Goal: Information Seeking & Learning: Learn about a topic

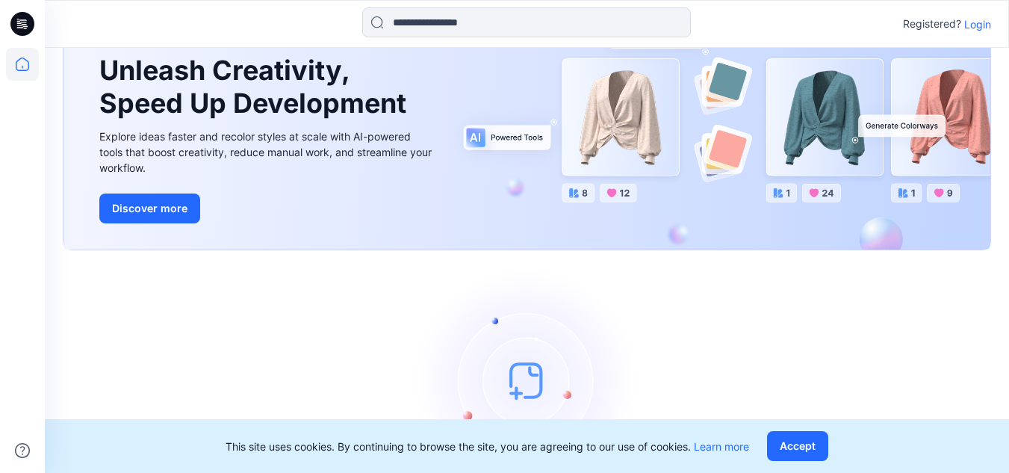
scroll to position [165, 0]
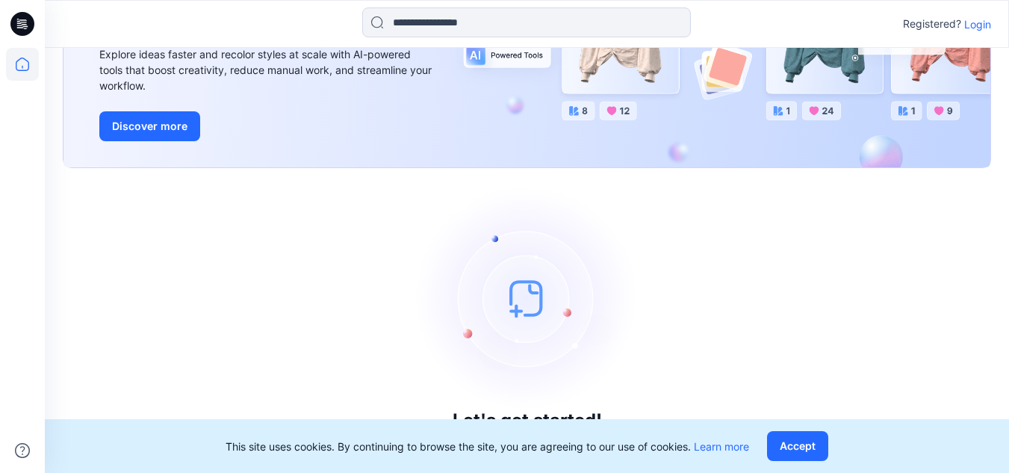
drag, startPoint x: 809, startPoint y: 440, endPoint x: 881, endPoint y: 358, distance: 109.0
click at [808, 439] on button "Accept" at bounding box center [797, 446] width 61 height 30
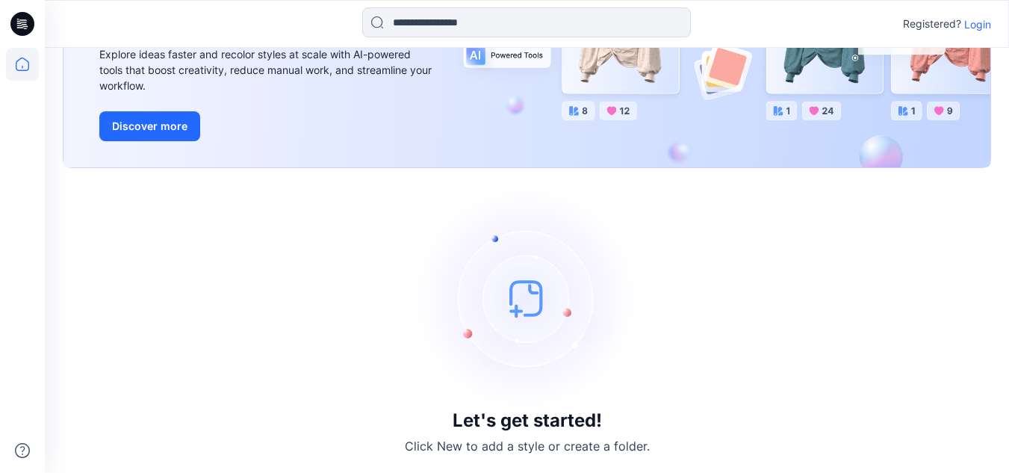
click at [525, 304] on img at bounding box center [527, 298] width 224 height 224
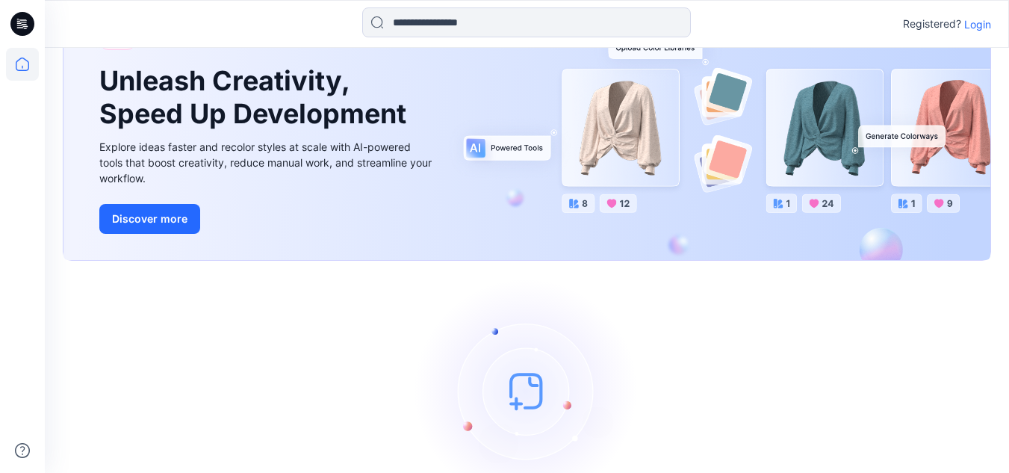
scroll to position [0, 0]
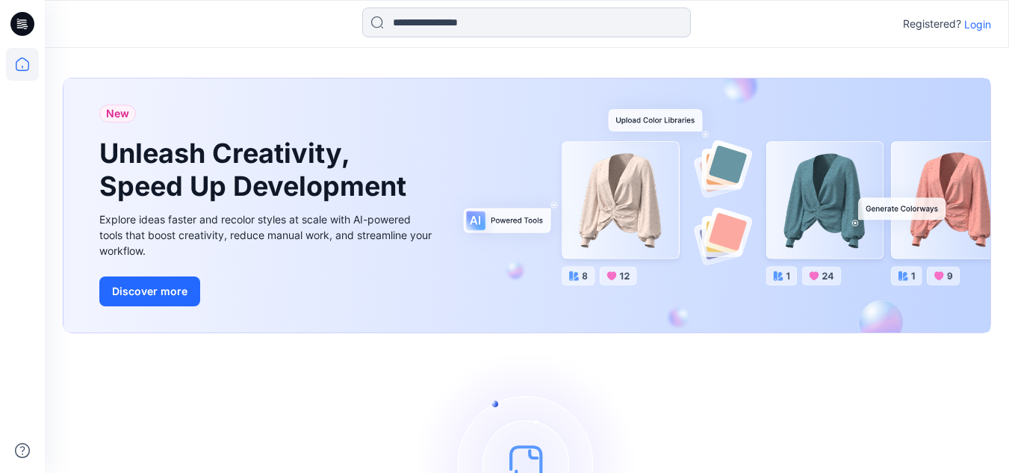
click at [435, 21] on input at bounding box center [526, 22] width 329 height 30
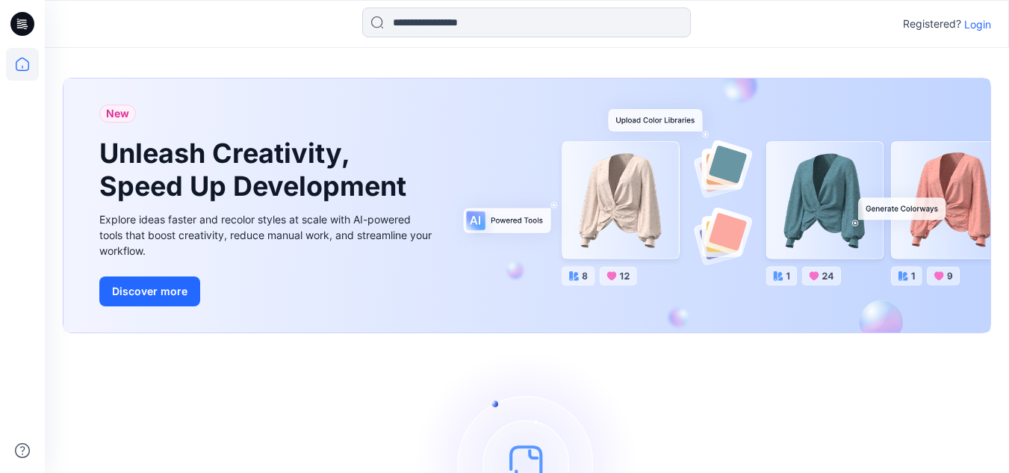
click at [19, 18] on icon at bounding box center [22, 24] width 24 height 24
drag, startPoint x: 312, startPoint y: 420, endPoint x: 323, endPoint y: 388, distance: 33.1
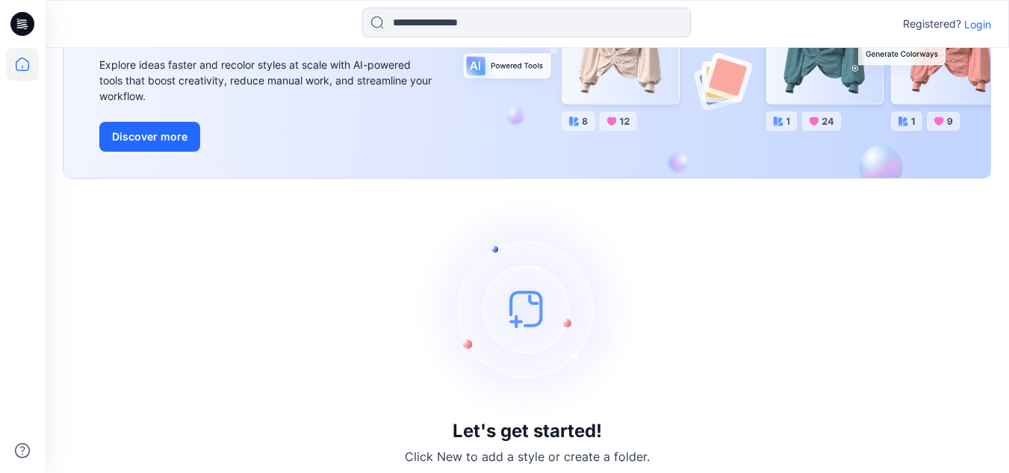
scroll to position [165, 0]
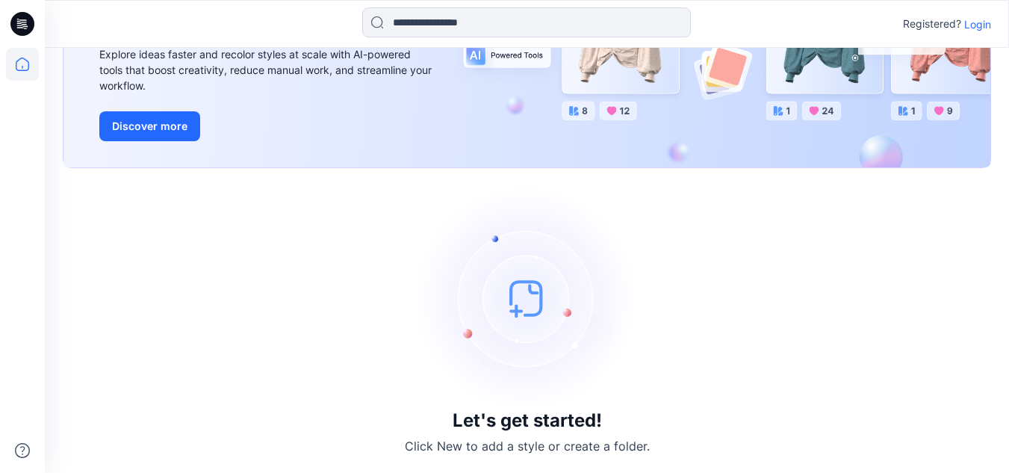
click at [524, 306] on img at bounding box center [527, 298] width 224 height 224
click at [516, 451] on p "Click New to add a style or create a folder." at bounding box center [527, 446] width 245 height 18
click at [521, 415] on h3 "Let's get started!" at bounding box center [527, 420] width 149 height 21
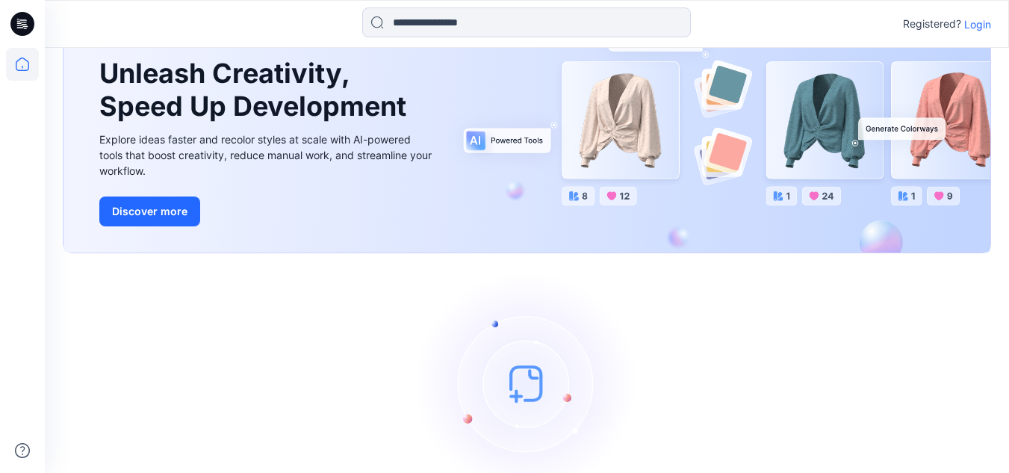
scroll to position [0, 0]
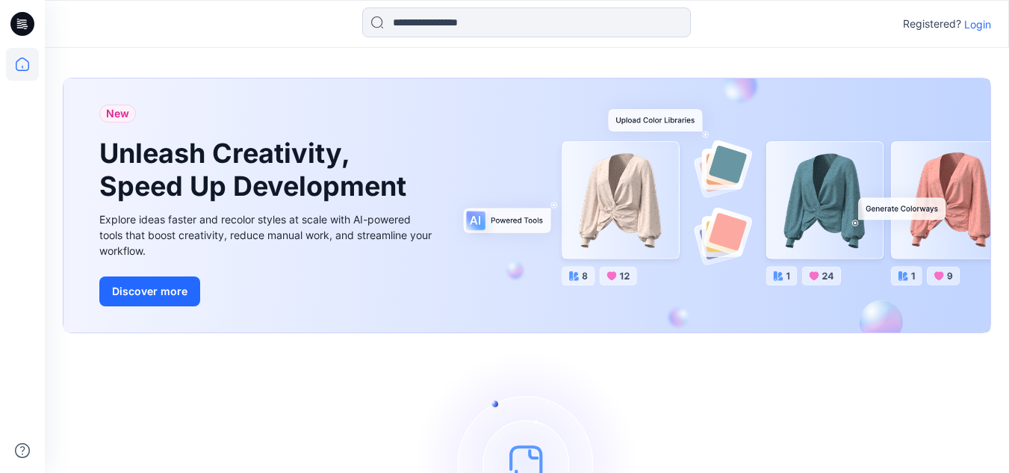
click at [974, 25] on p "Login" at bounding box center [977, 24] width 27 height 16
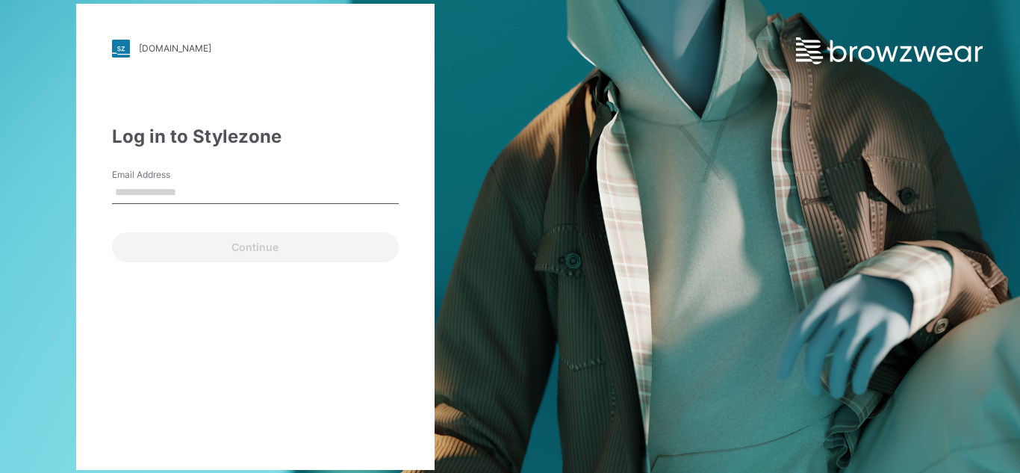
type input "**********"
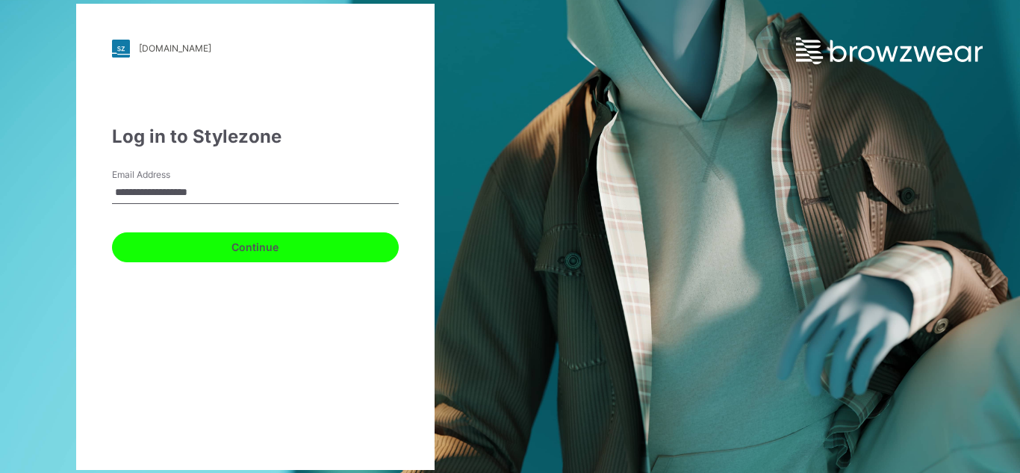
click at [262, 249] on button "Continue" at bounding box center [255, 247] width 287 height 30
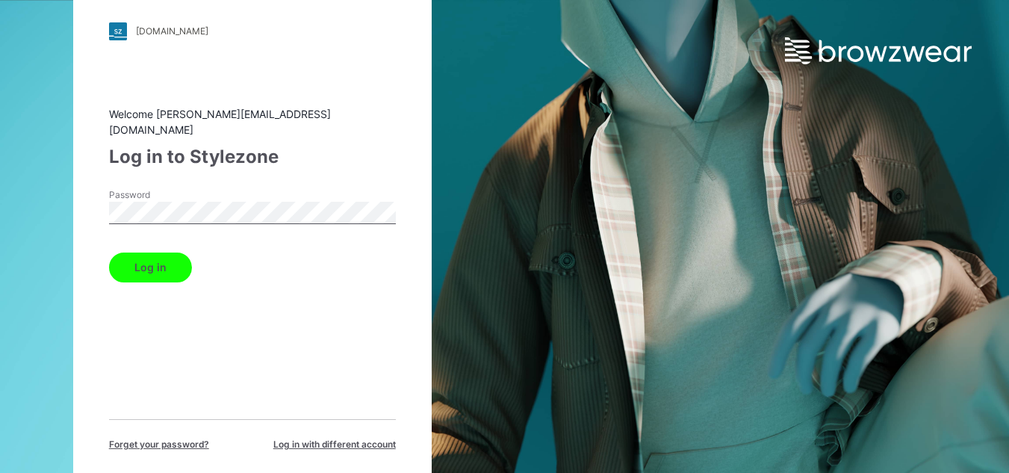
click at [161, 260] on button "Log in" at bounding box center [150, 267] width 83 height 30
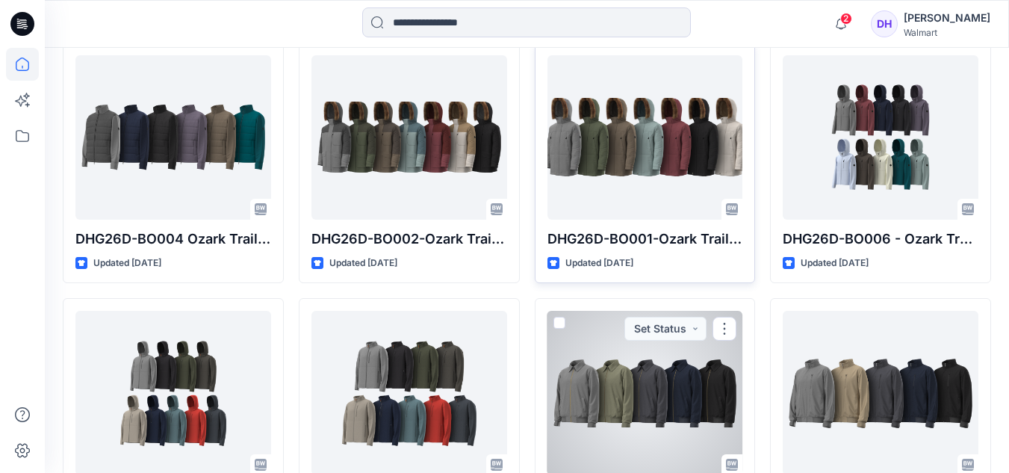
scroll to position [942, 0]
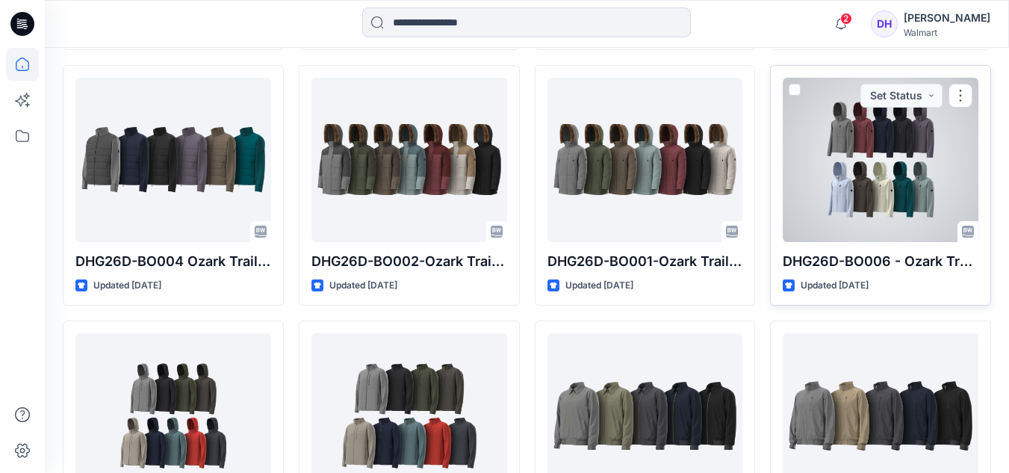
click at [874, 155] on div at bounding box center [881, 160] width 196 height 164
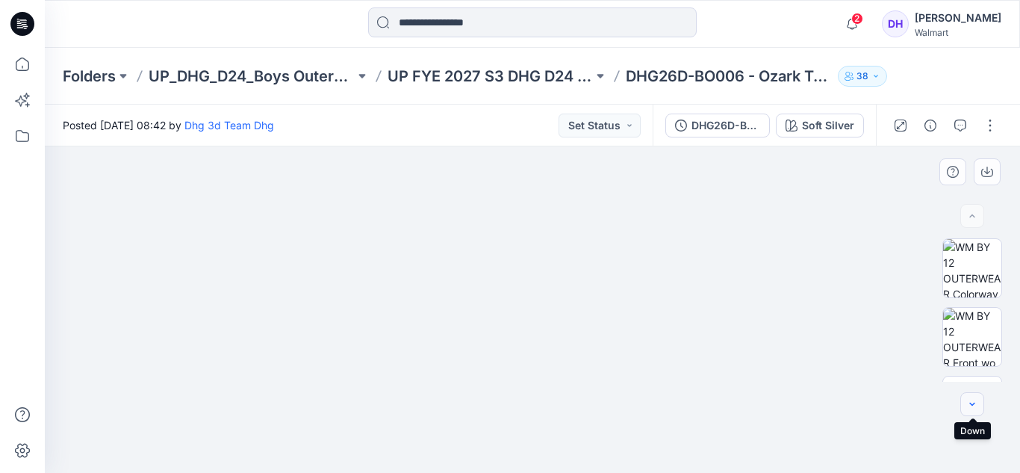
click at [972, 403] on icon "button" at bounding box center [971, 403] width 5 height 3
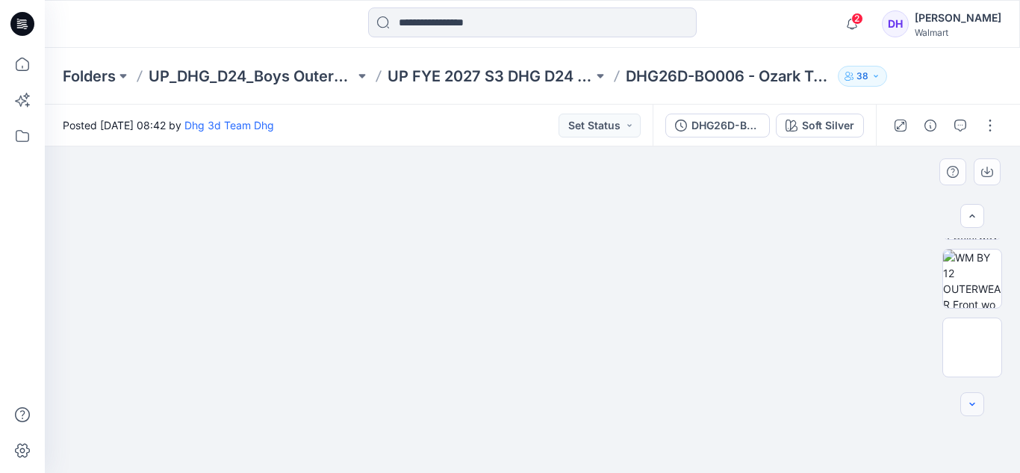
click at [972, 403] on icon "button" at bounding box center [971, 403] width 5 height 3
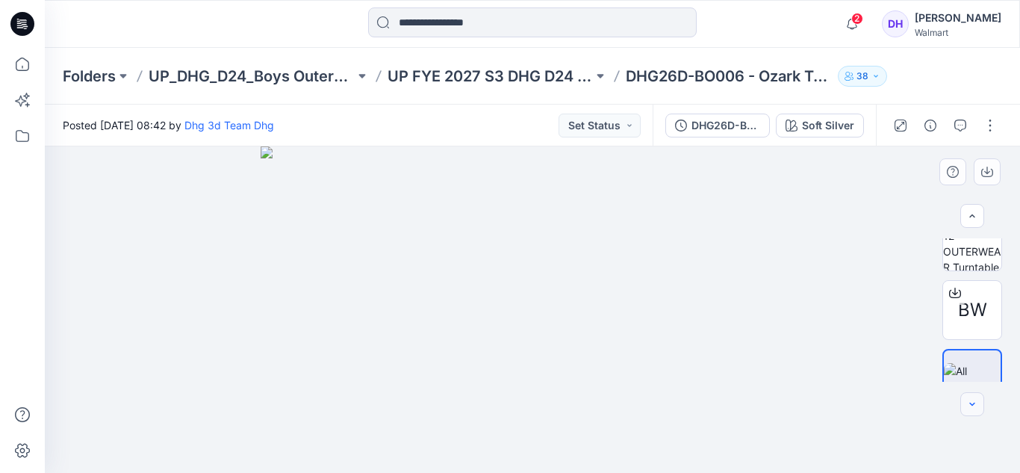
click at [972, 403] on icon "button" at bounding box center [971, 403] width 5 height 3
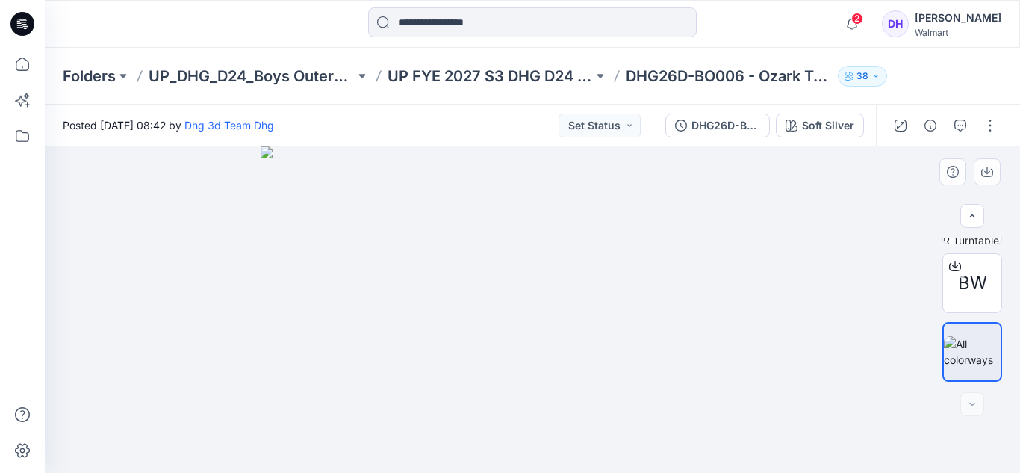
click at [438, 249] on img at bounding box center [533, 309] width 544 height 326
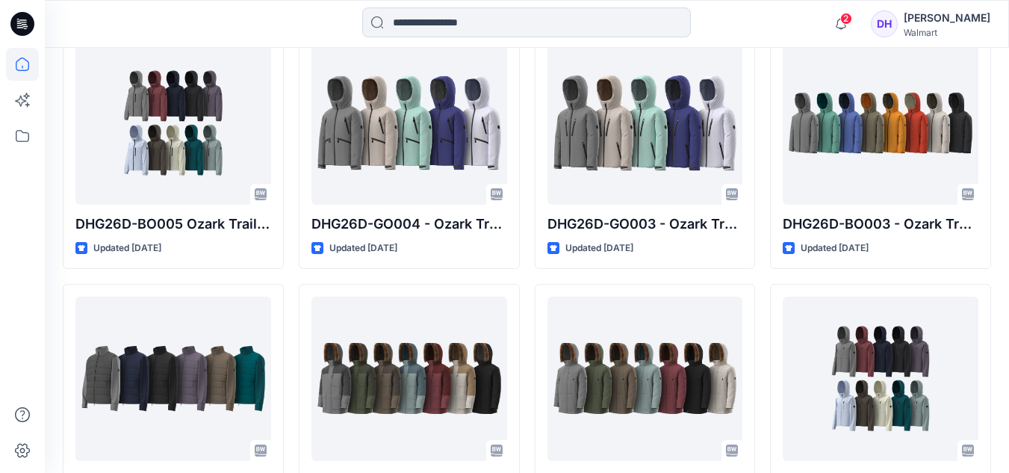
scroll to position [692, 0]
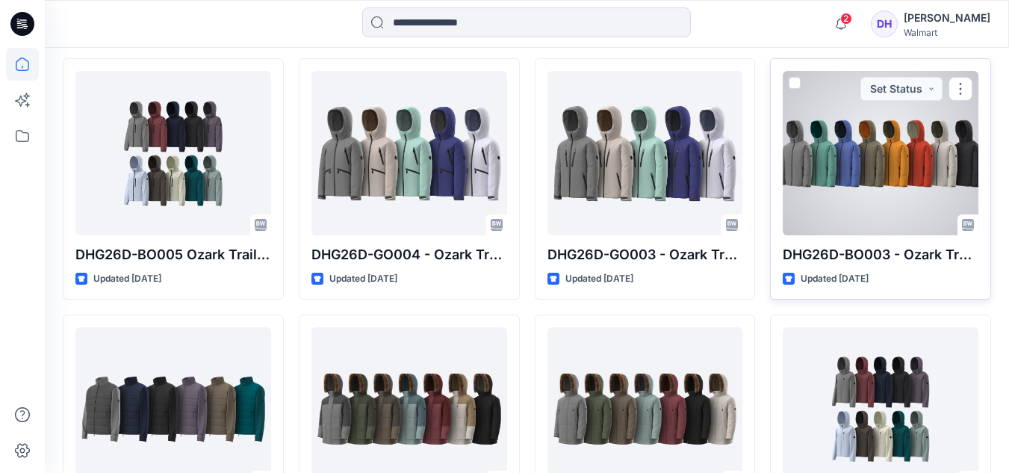
click at [889, 166] on div at bounding box center [881, 153] width 196 height 164
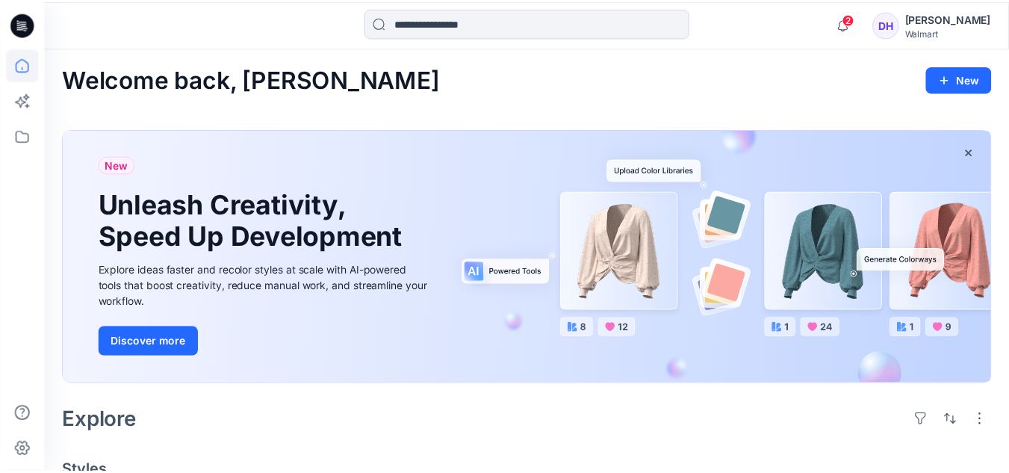
scroll to position [692, 0]
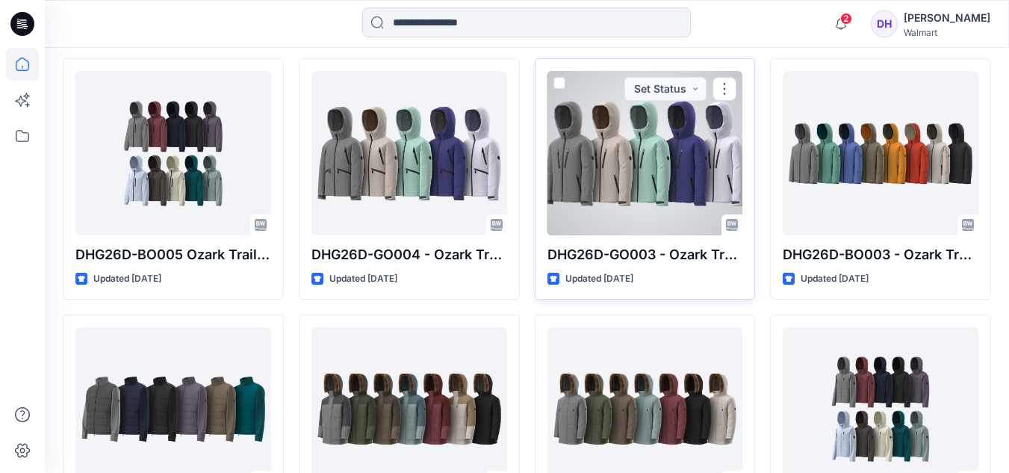
click at [637, 154] on div at bounding box center [645, 153] width 196 height 164
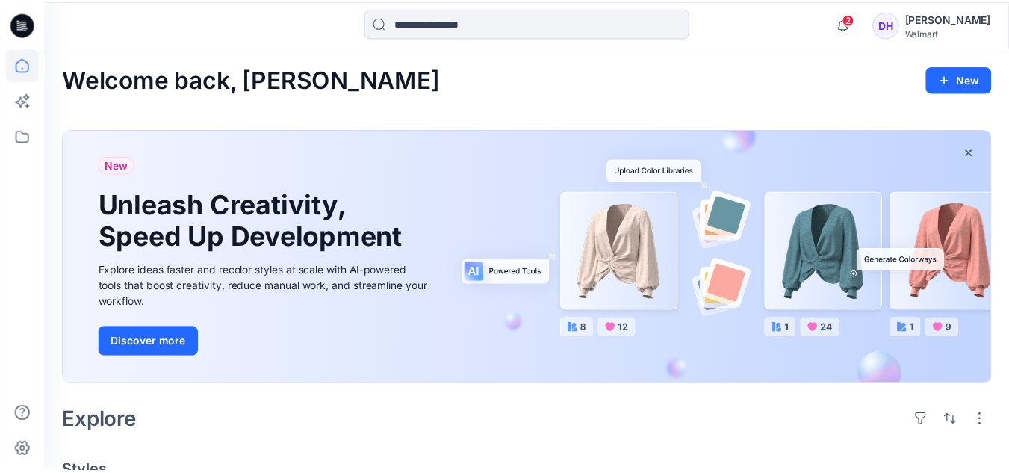
scroll to position [692, 0]
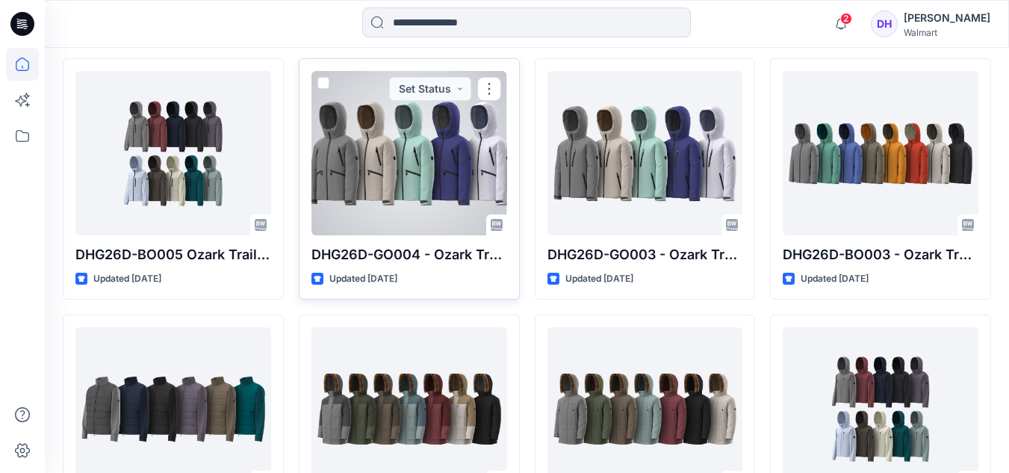
click at [399, 152] on div at bounding box center [409, 153] width 196 height 164
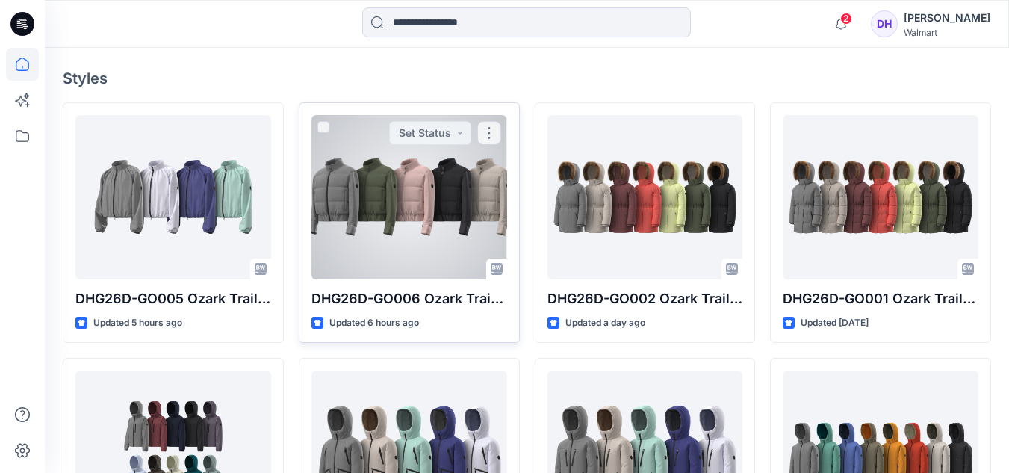
scroll to position [394, 0]
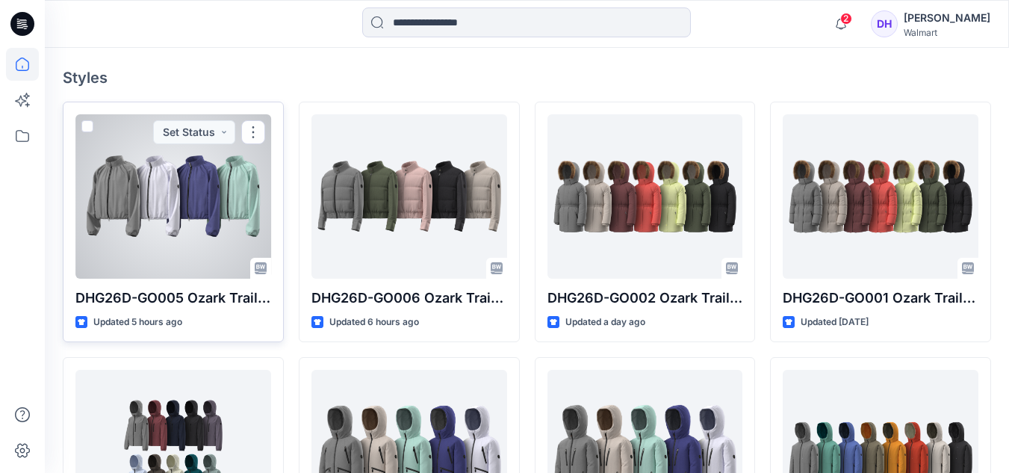
click at [173, 199] on div at bounding box center [173, 196] width 196 height 164
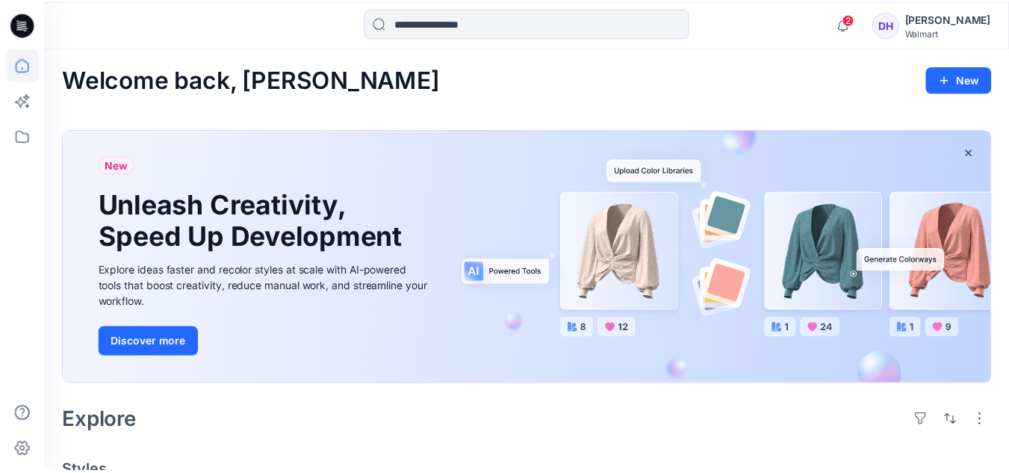
scroll to position [394, 0]
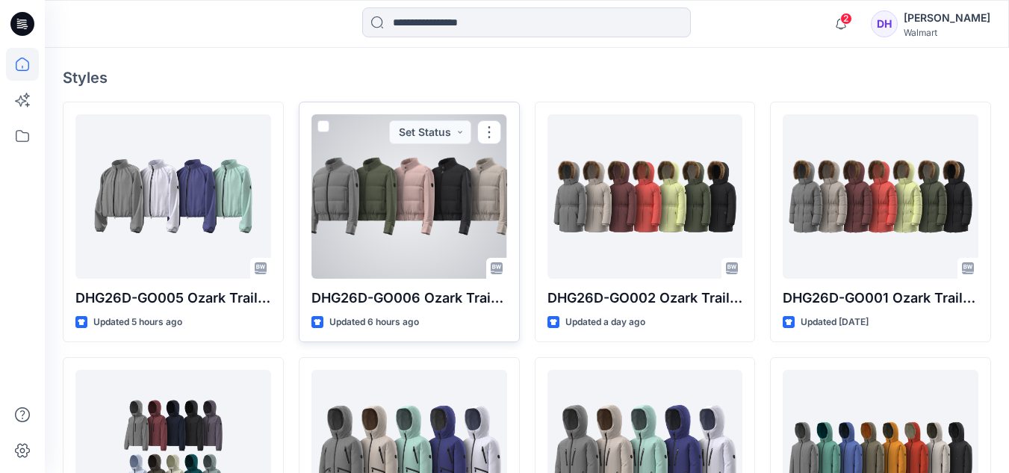
click at [435, 220] on div at bounding box center [409, 196] width 196 height 164
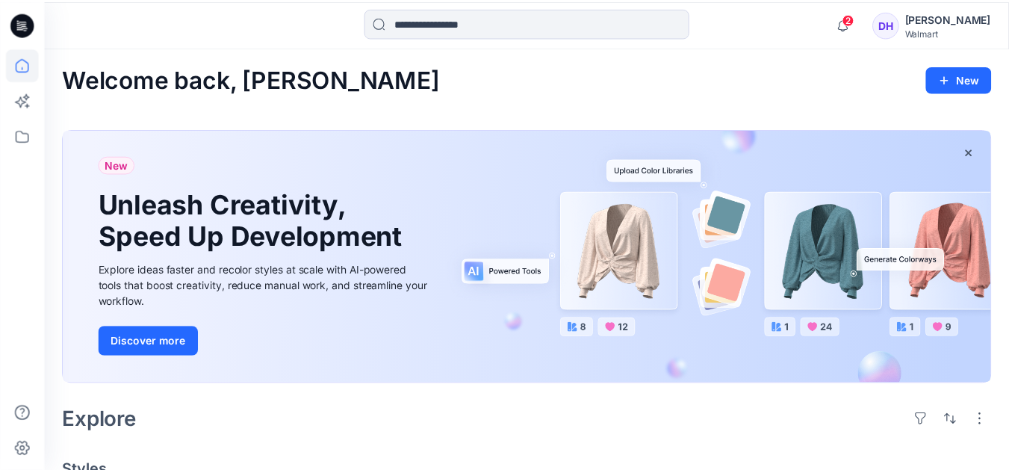
scroll to position [394, 0]
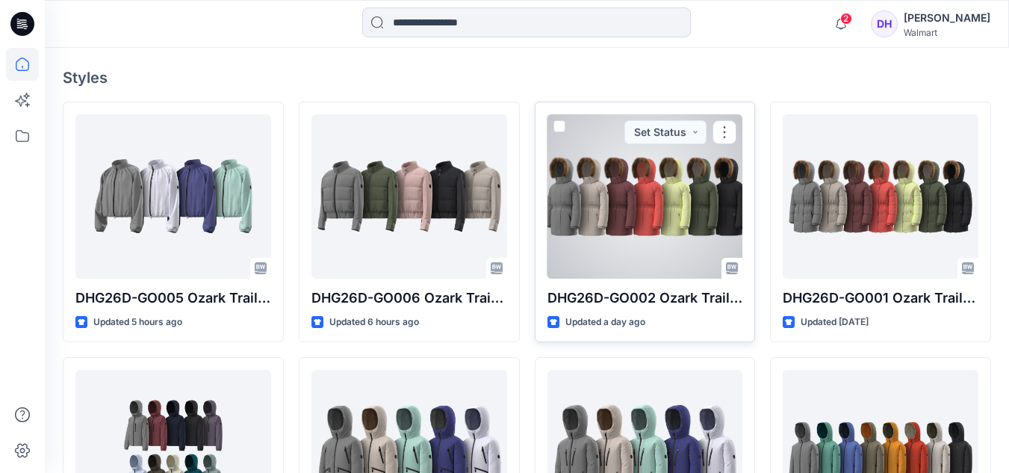
click at [622, 209] on div at bounding box center [645, 196] width 196 height 164
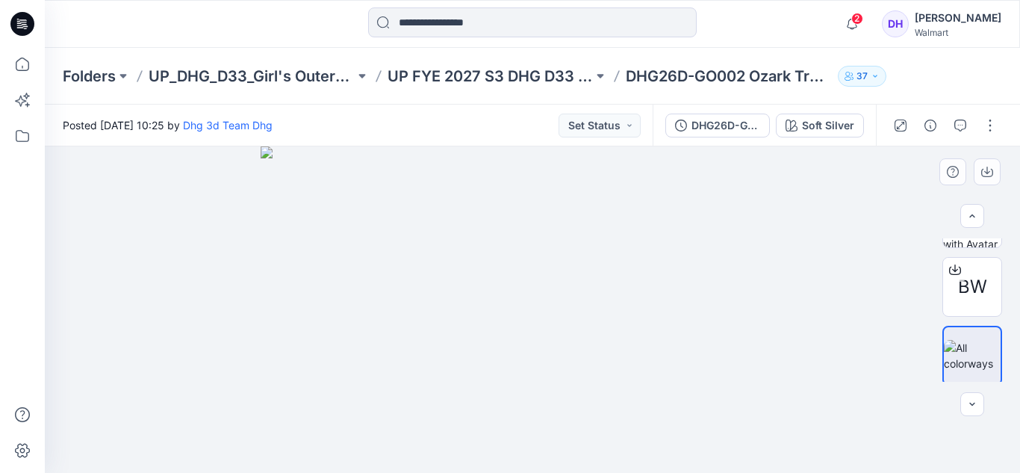
scroll to position [260, 0]
click at [508, 327] on img at bounding box center [533, 309] width 544 height 326
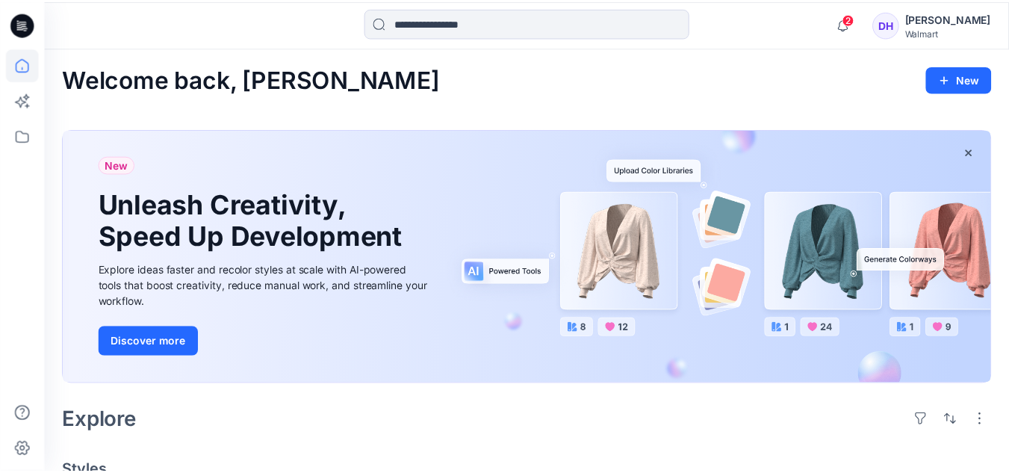
scroll to position [394, 0]
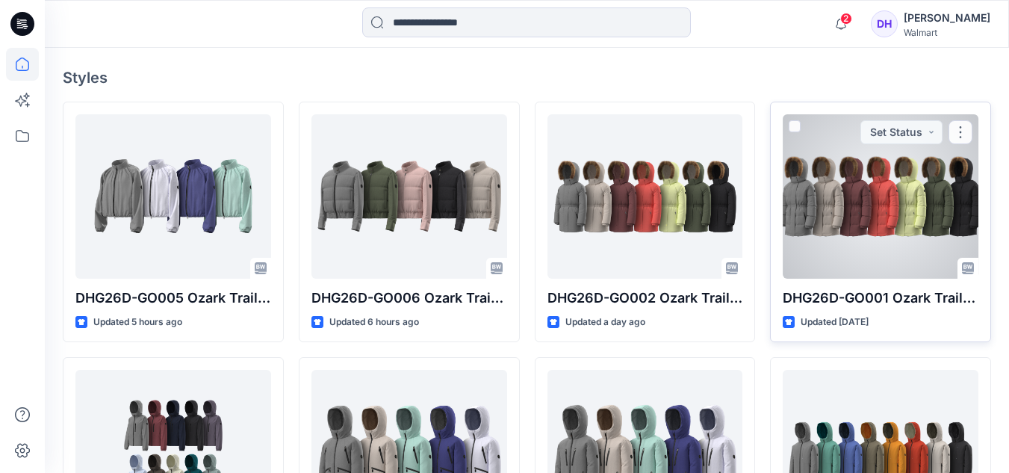
click at [848, 203] on div at bounding box center [881, 196] width 196 height 164
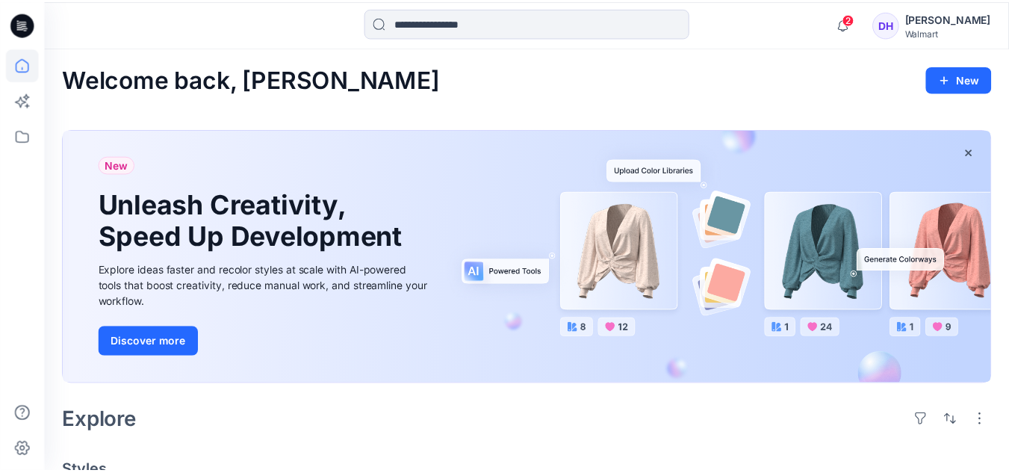
scroll to position [394, 0]
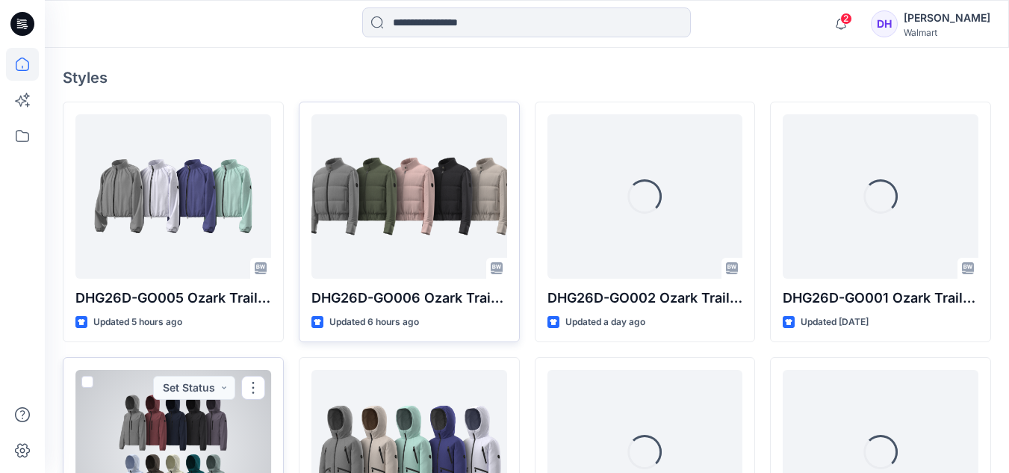
click at [166, 420] on div at bounding box center [173, 452] width 196 height 164
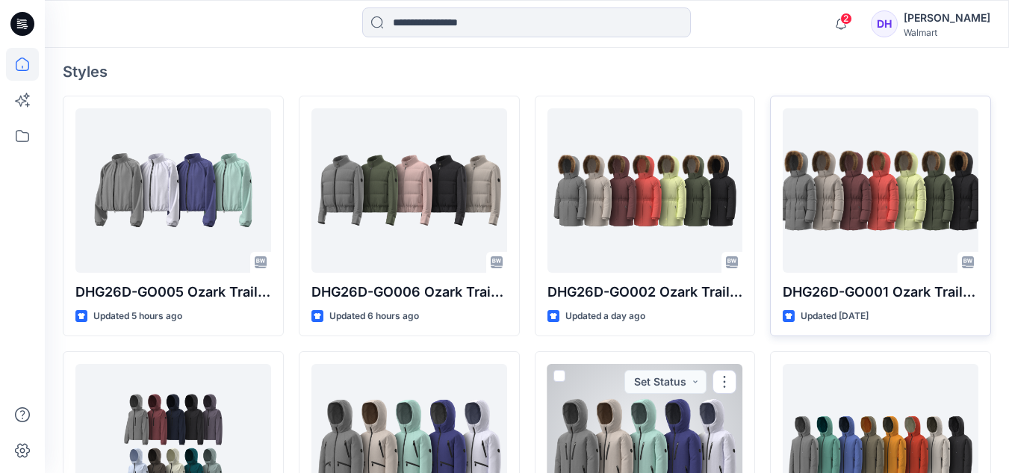
scroll to position [394, 0]
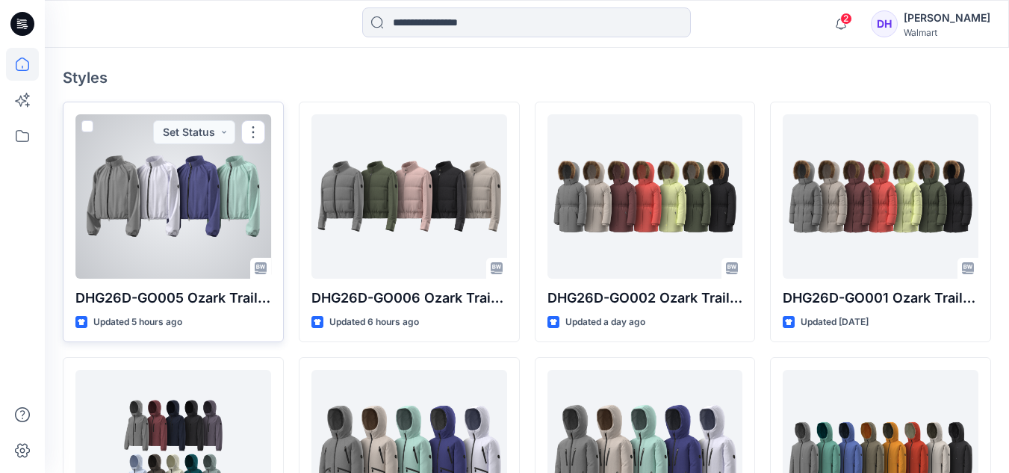
click at [178, 196] on div at bounding box center [173, 196] width 196 height 164
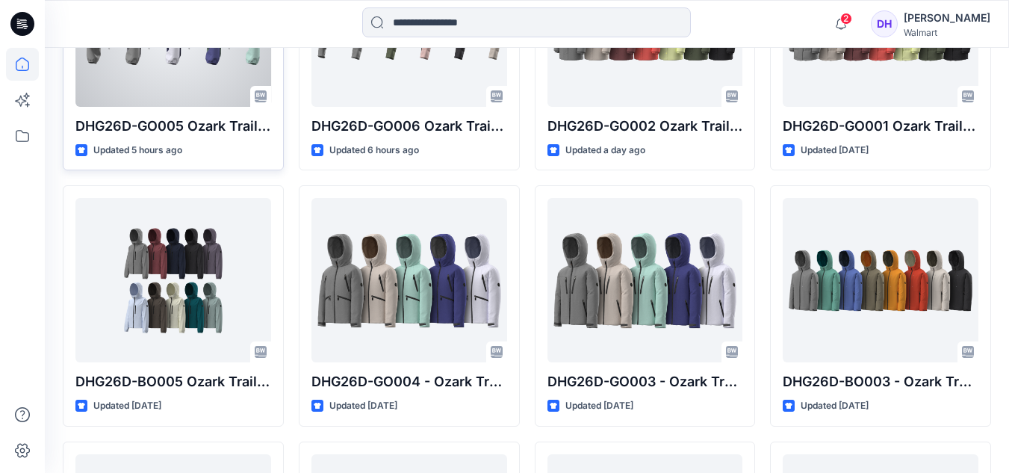
scroll to position [468, 0]
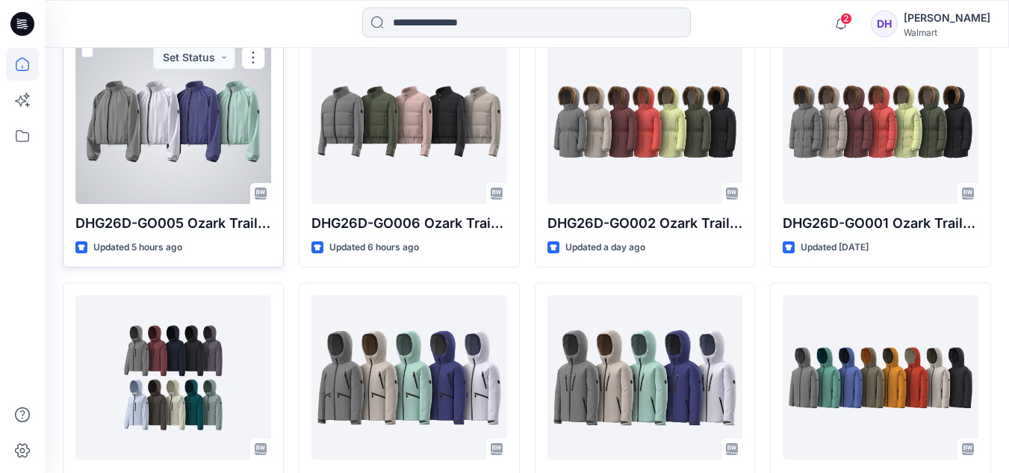
click at [204, 116] on div at bounding box center [173, 122] width 196 height 164
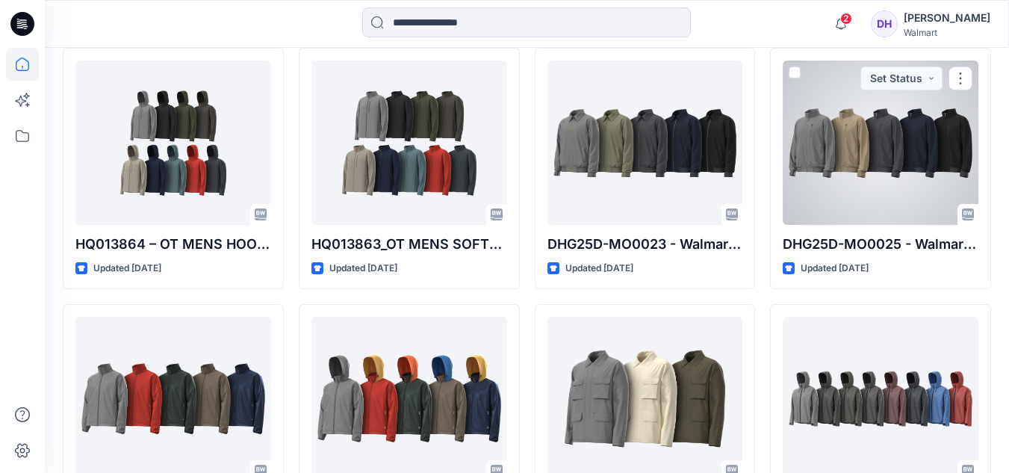
scroll to position [991, 0]
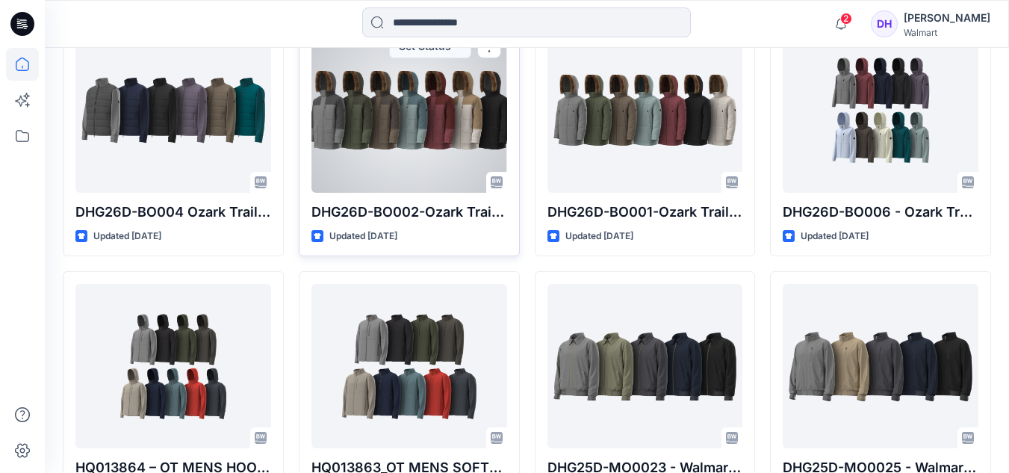
click at [421, 97] on div at bounding box center [409, 110] width 196 height 164
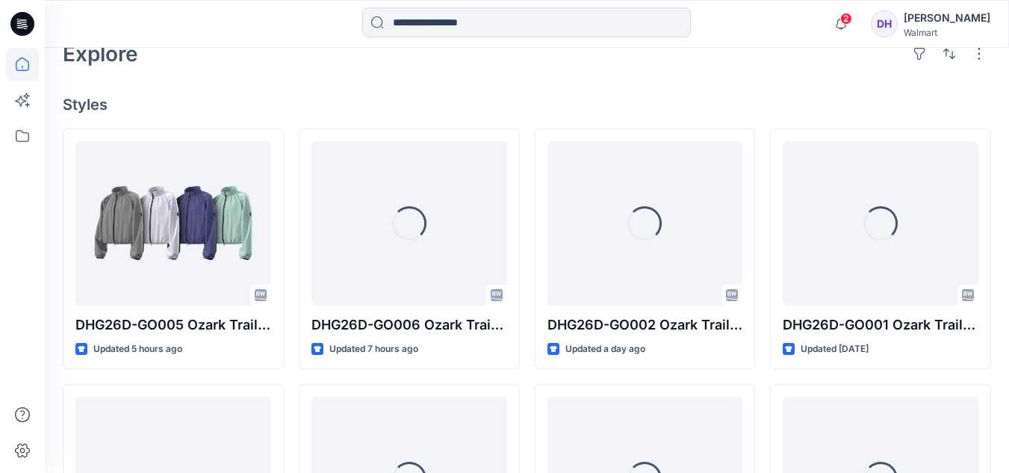
scroll to position [394, 0]
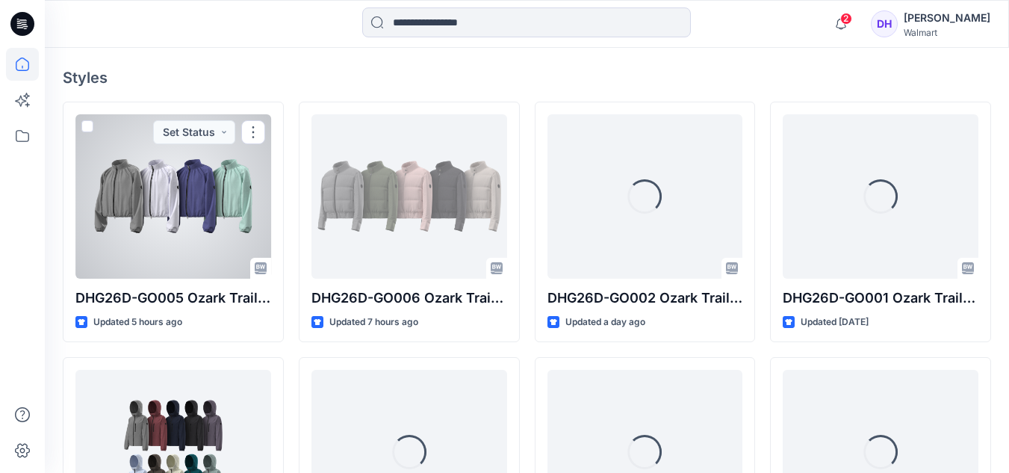
click at [168, 190] on div at bounding box center [173, 196] width 196 height 164
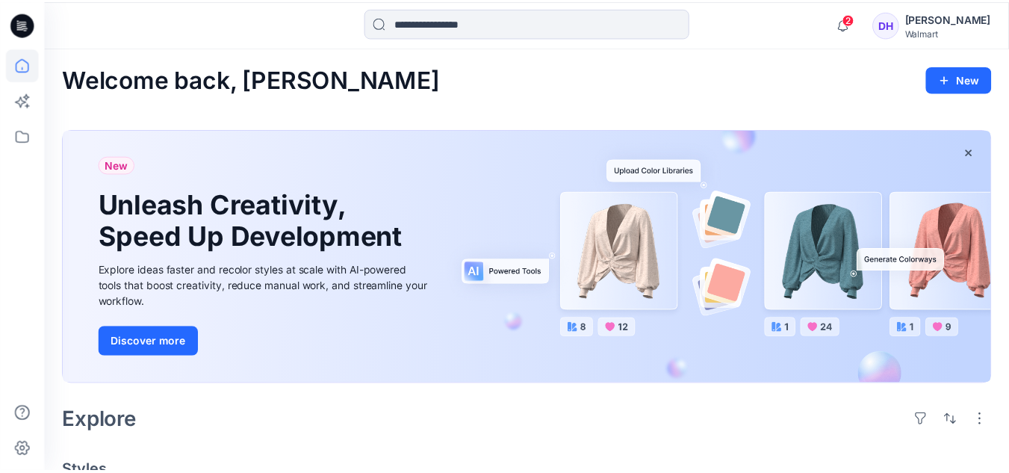
scroll to position [394, 0]
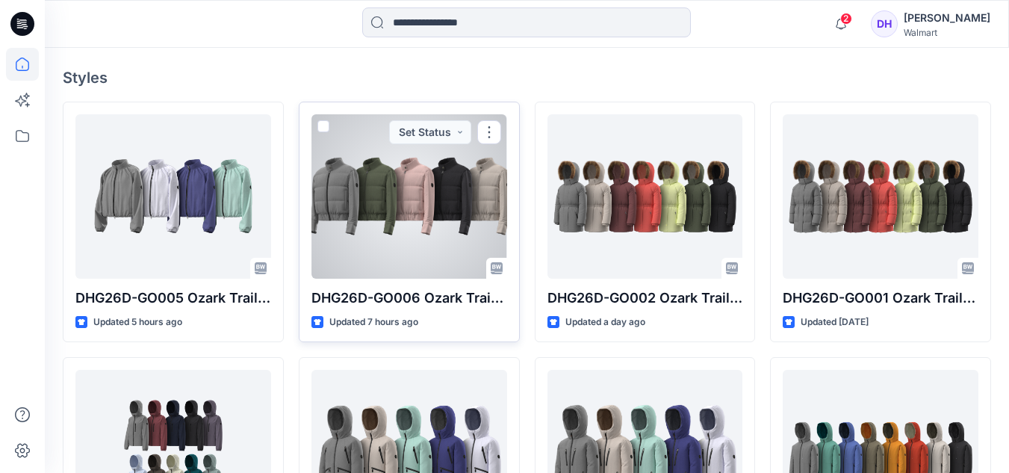
click at [426, 215] on div at bounding box center [409, 196] width 196 height 164
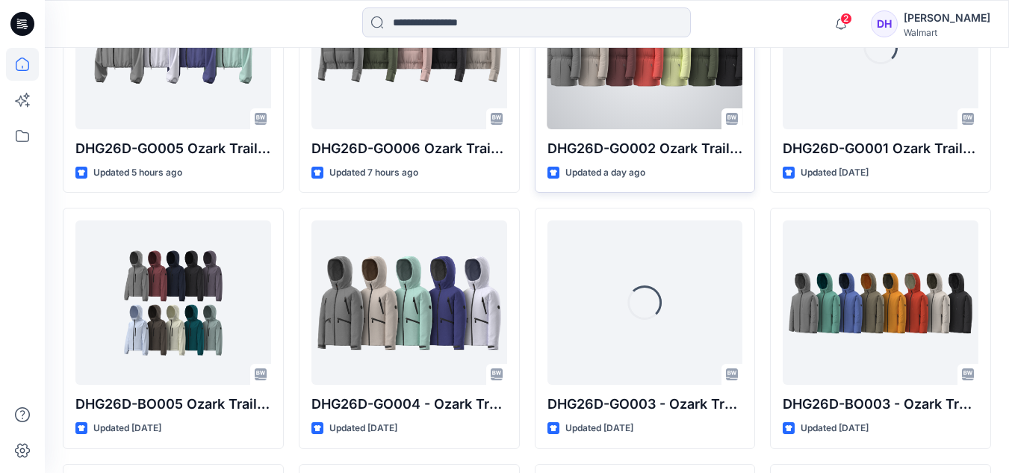
scroll to position [468, 0]
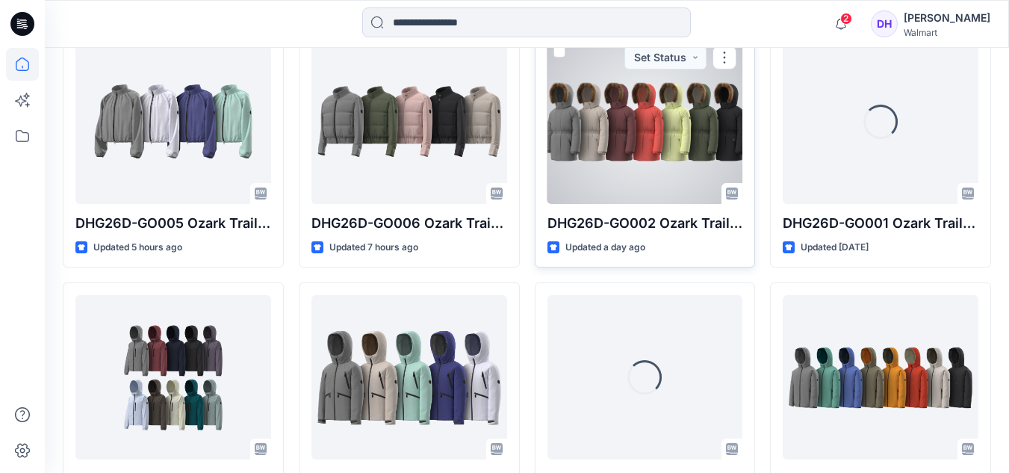
click at [673, 137] on div at bounding box center [645, 122] width 196 height 164
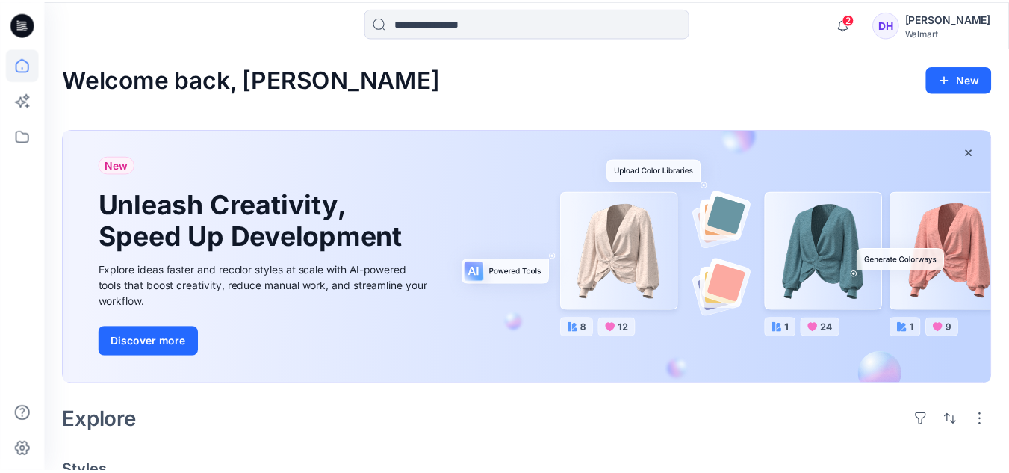
scroll to position [468, 0]
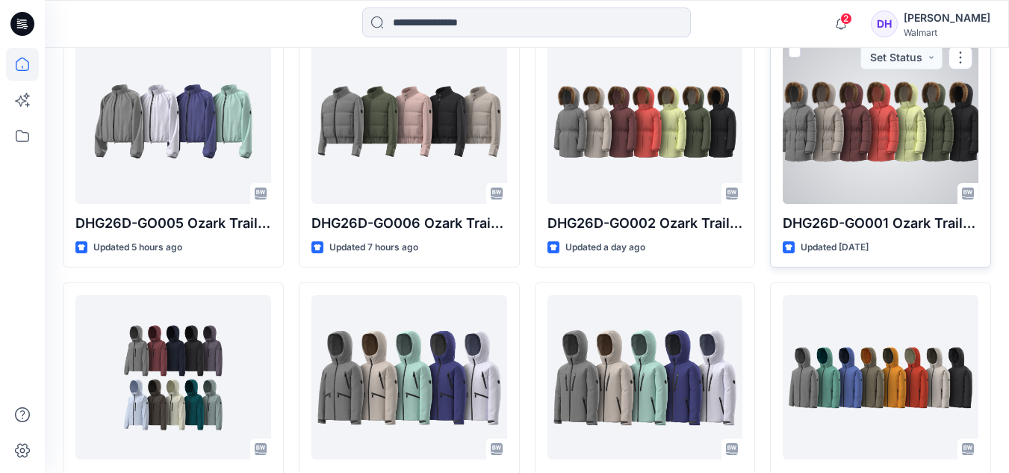
click at [898, 119] on div at bounding box center [881, 122] width 196 height 164
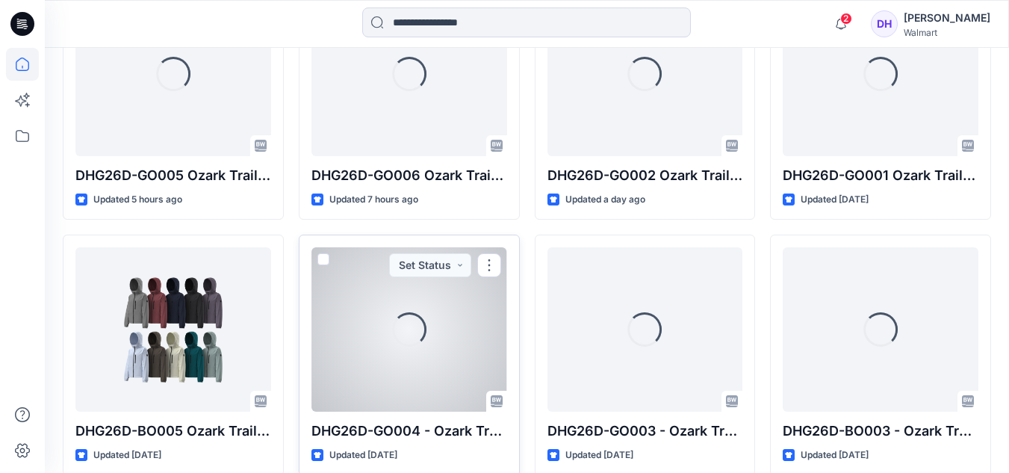
scroll to position [543, 0]
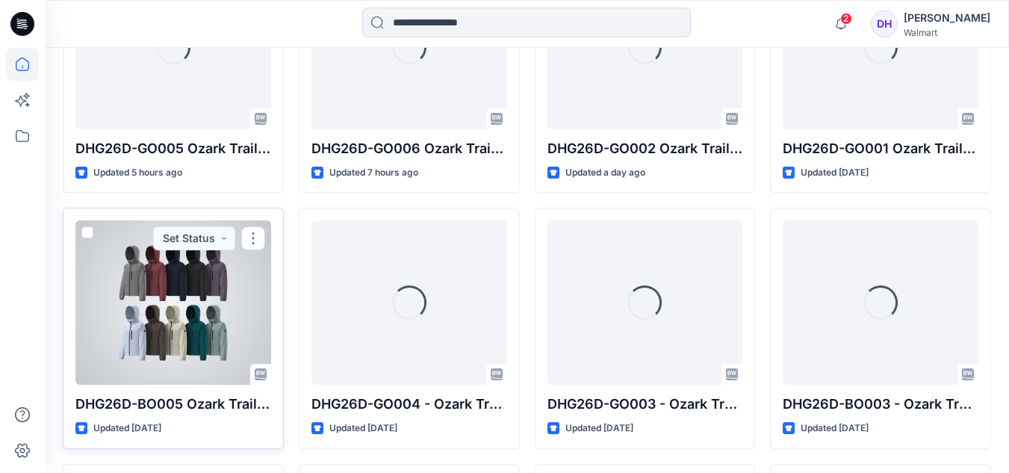
click at [210, 314] on div at bounding box center [173, 302] width 196 height 164
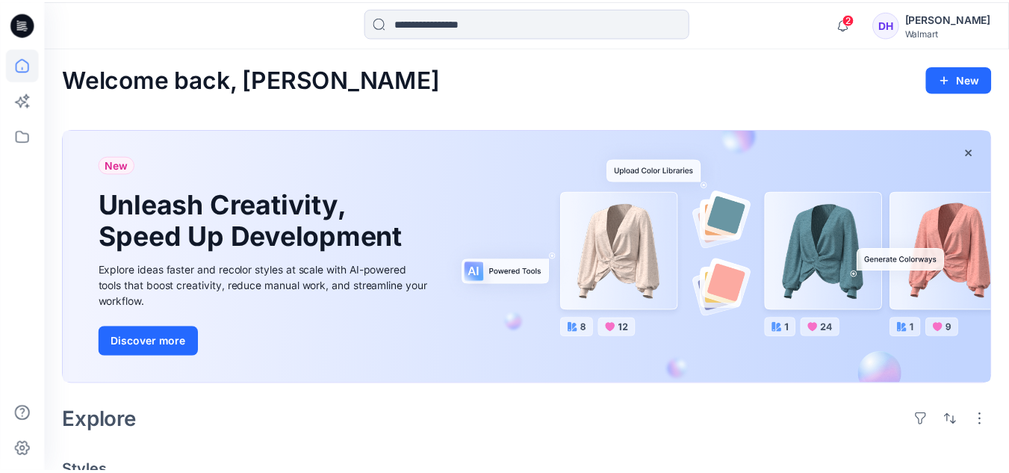
scroll to position [543, 0]
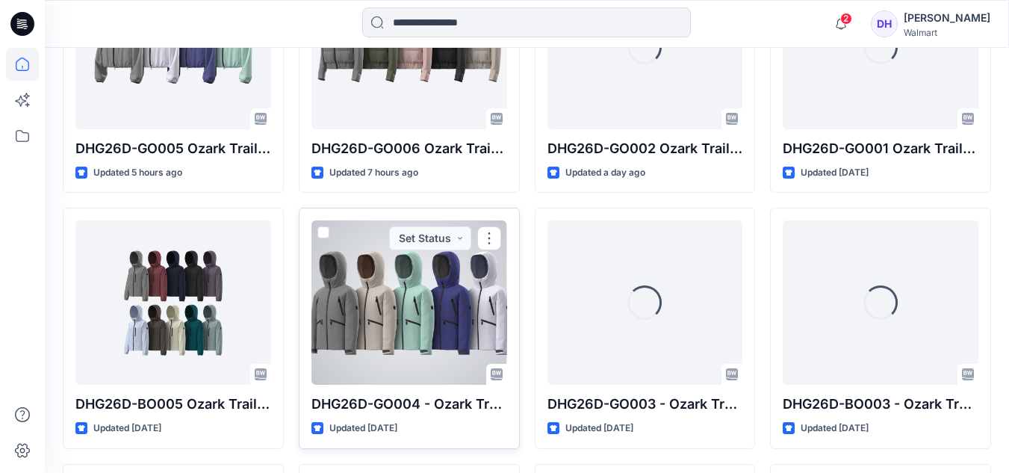
click at [404, 306] on div at bounding box center [409, 302] width 196 height 164
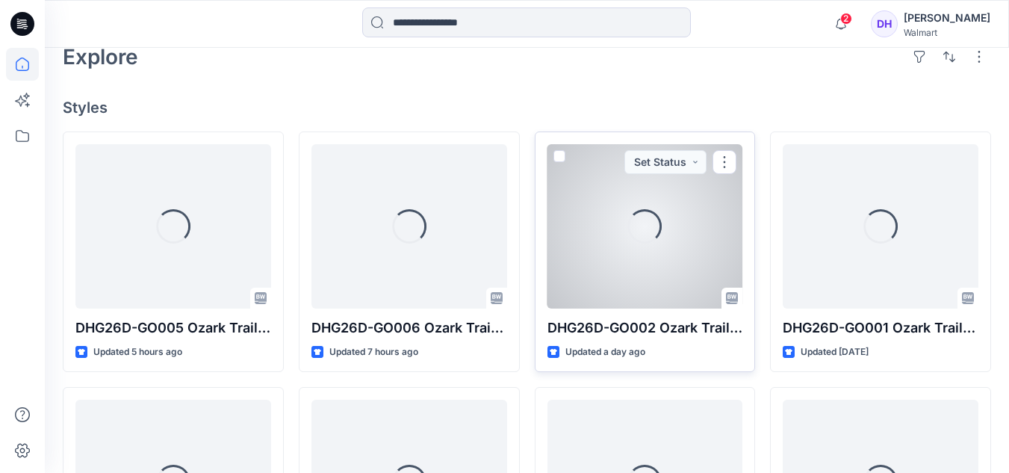
scroll to position [543, 0]
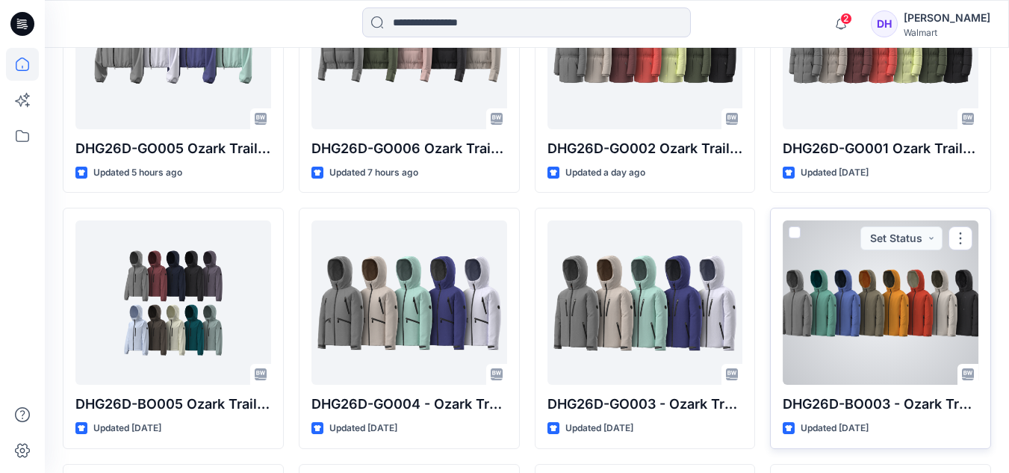
click at [913, 302] on div at bounding box center [881, 302] width 196 height 164
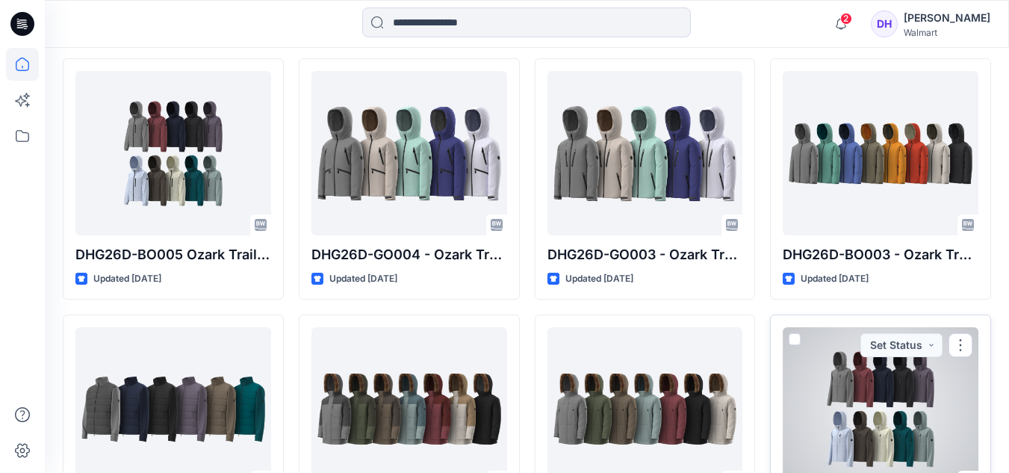
scroll to position [767, 0]
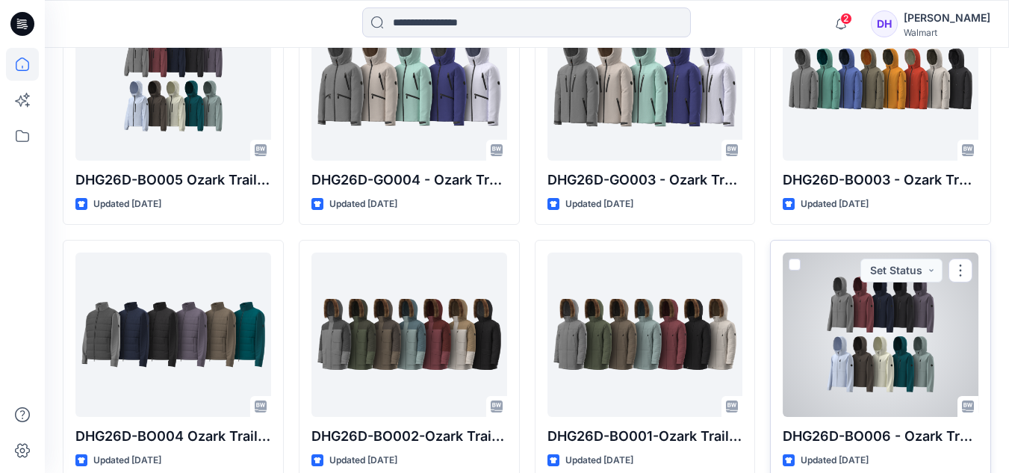
click at [898, 347] on div at bounding box center [881, 334] width 196 height 164
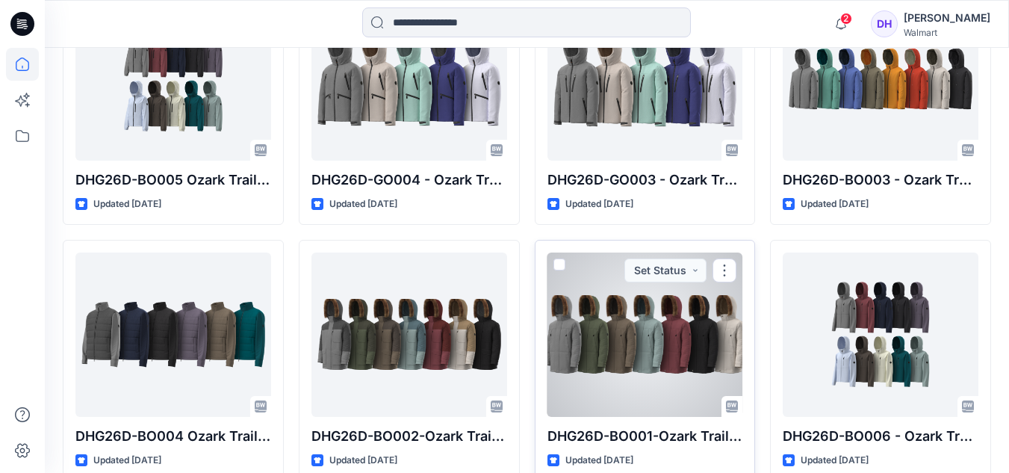
scroll to position [842, 0]
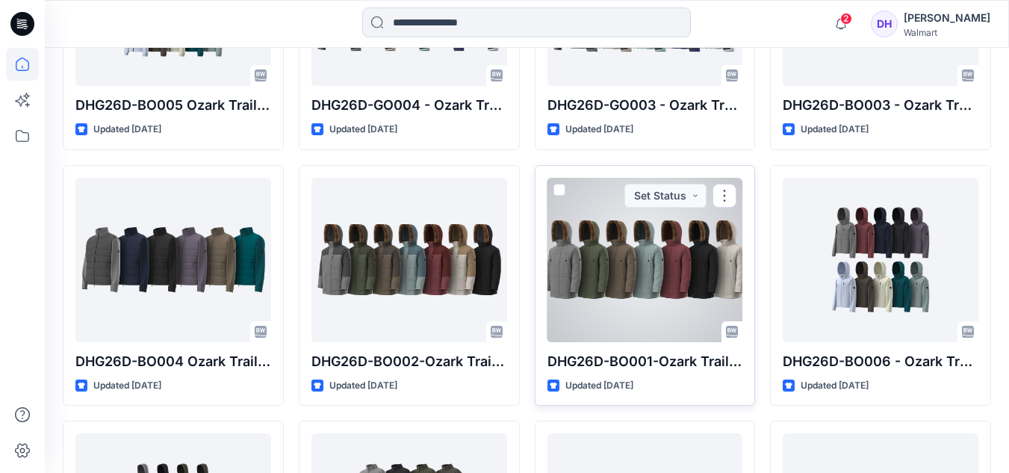
click at [654, 258] on div at bounding box center [645, 260] width 196 height 164
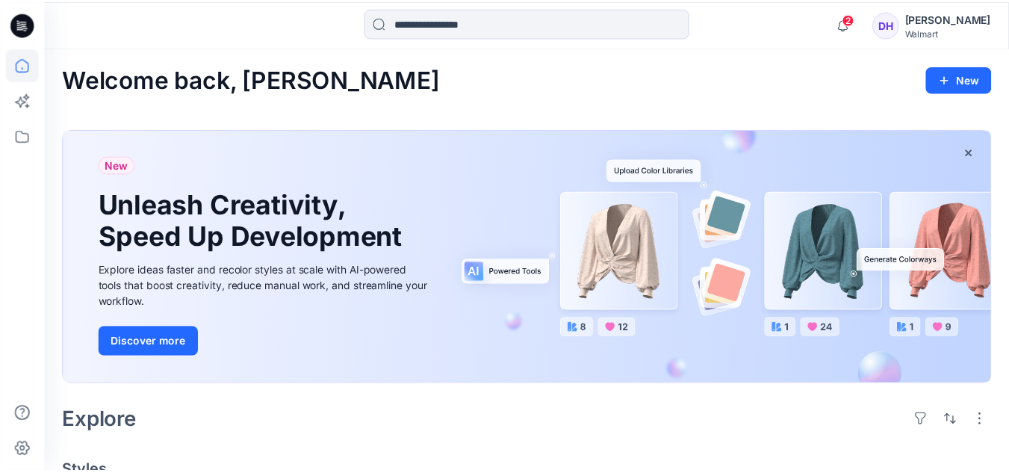
scroll to position [842, 0]
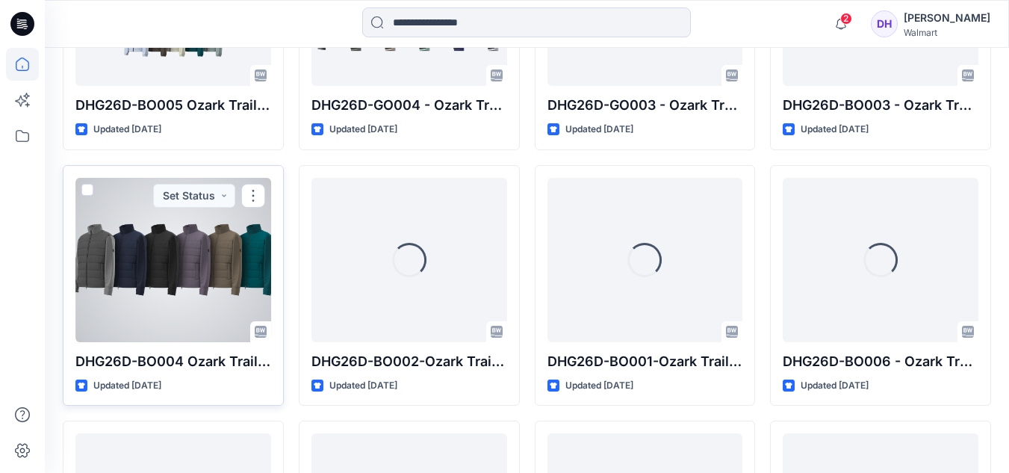
click at [220, 260] on div at bounding box center [173, 260] width 196 height 164
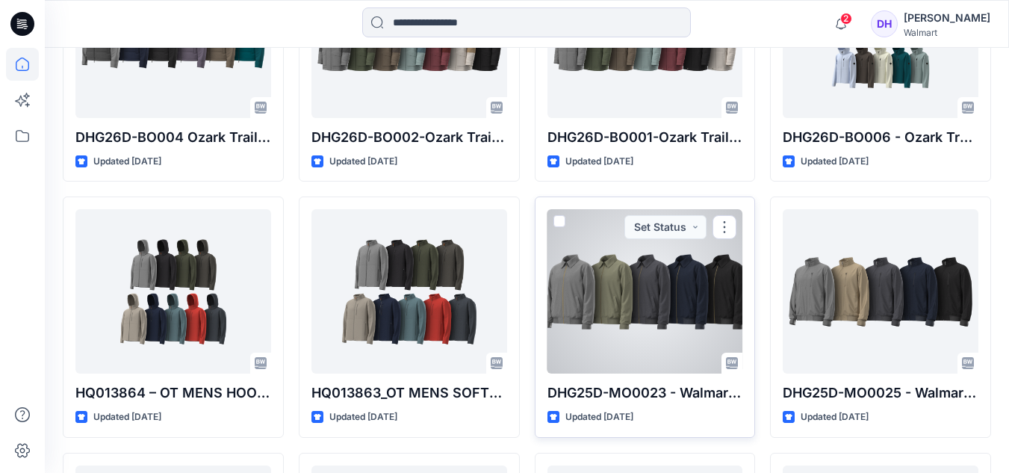
scroll to position [991, 0]
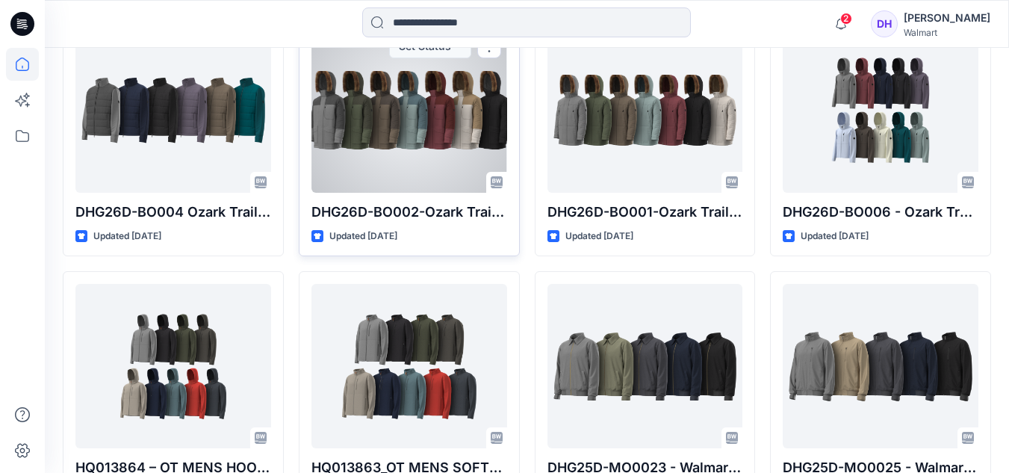
click at [422, 123] on div at bounding box center [409, 110] width 196 height 164
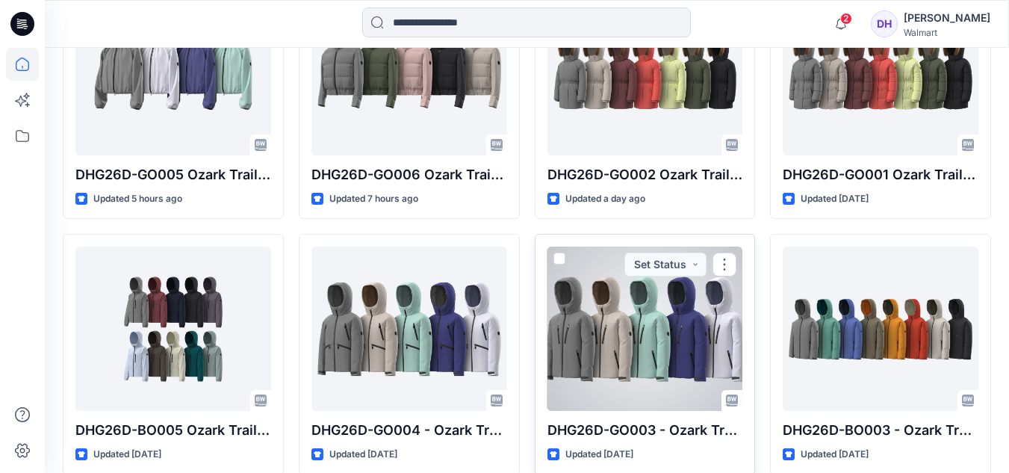
scroll to position [543, 0]
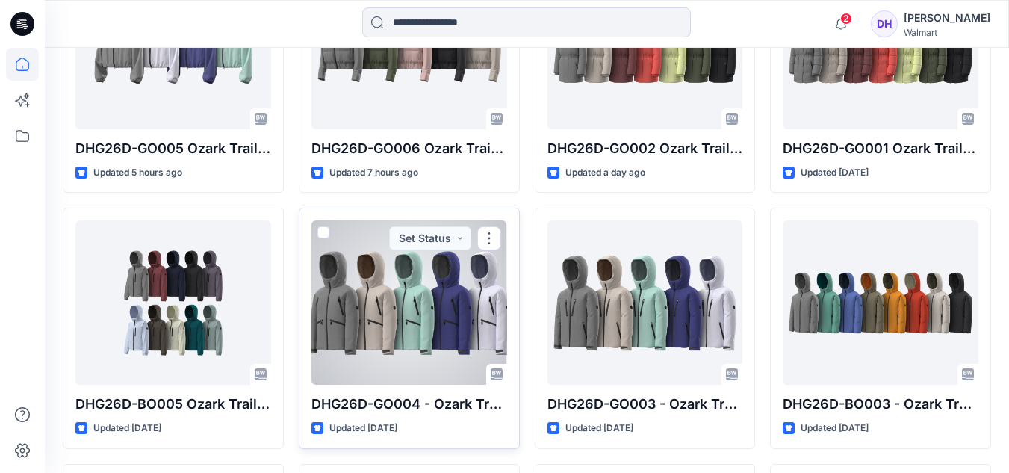
click at [367, 320] on div at bounding box center [409, 302] width 196 height 164
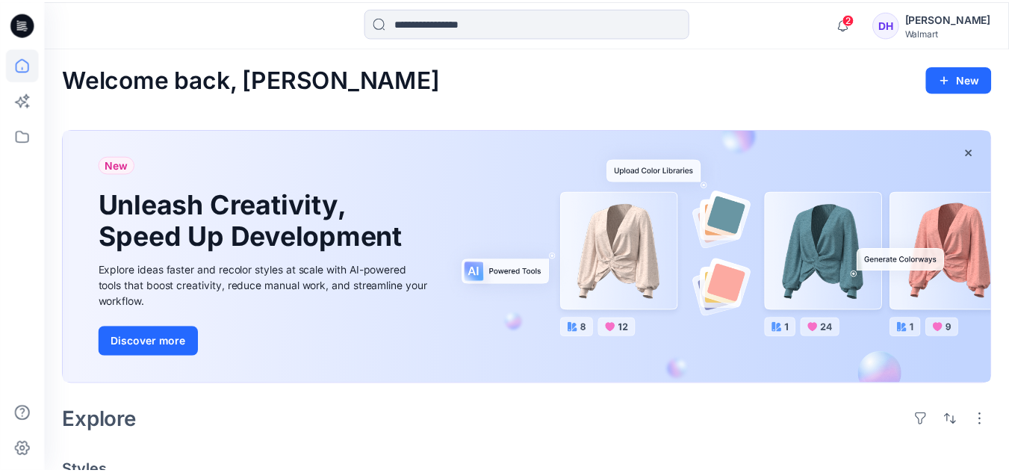
scroll to position [543, 0]
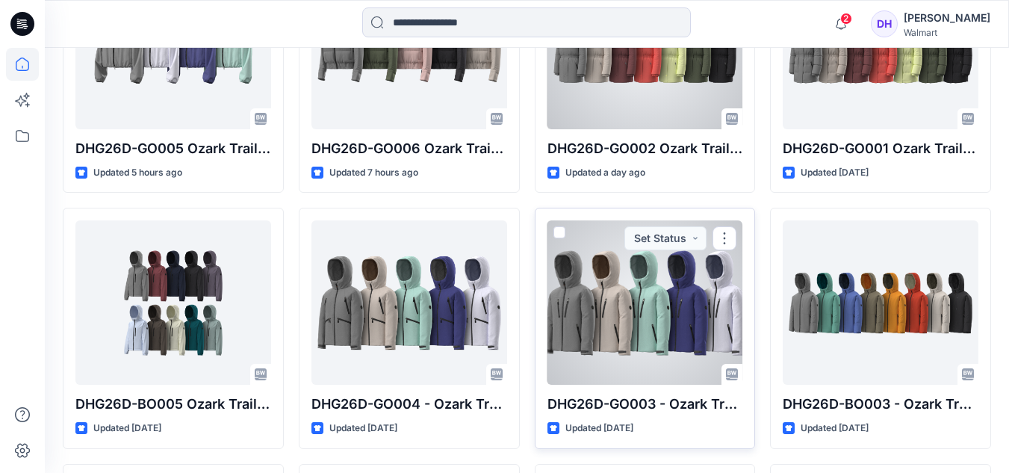
click at [639, 294] on div at bounding box center [645, 302] width 196 height 164
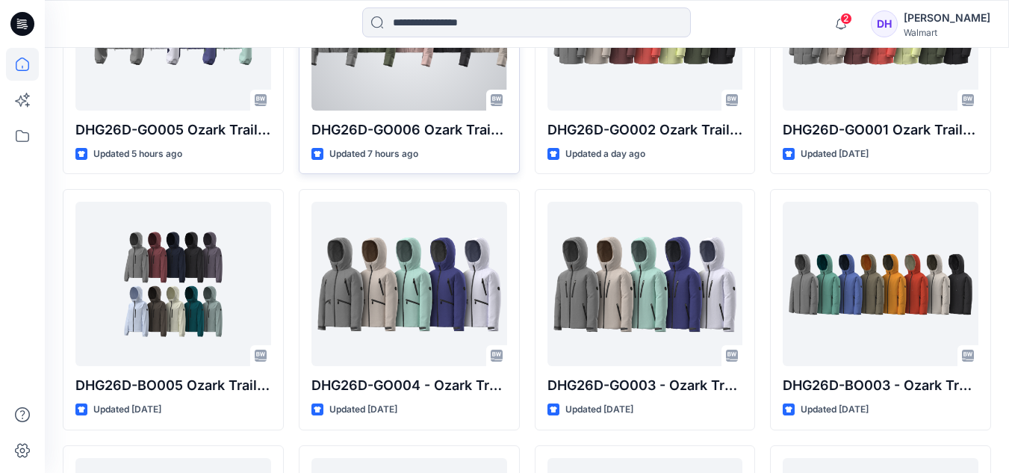
scroll to position [692, 0]
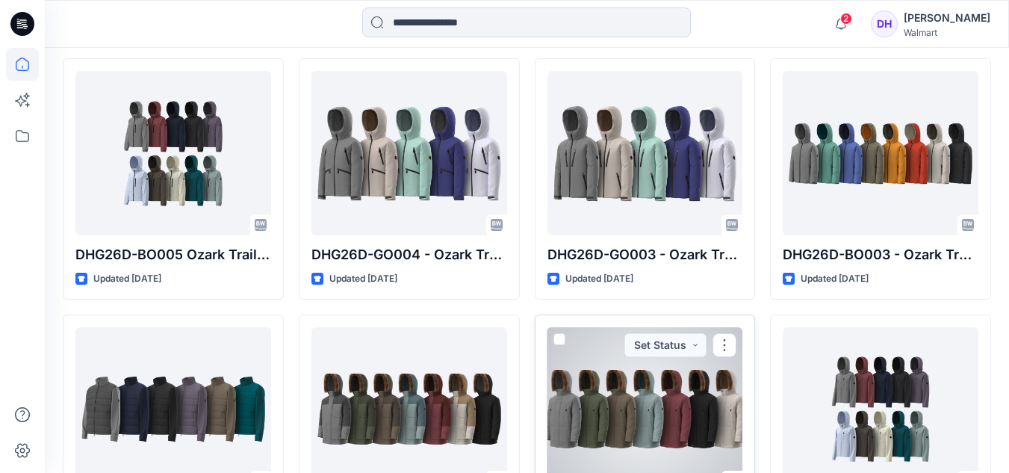
click at [662, 403] on div at bounding box center [645, 409] width 196 height 164
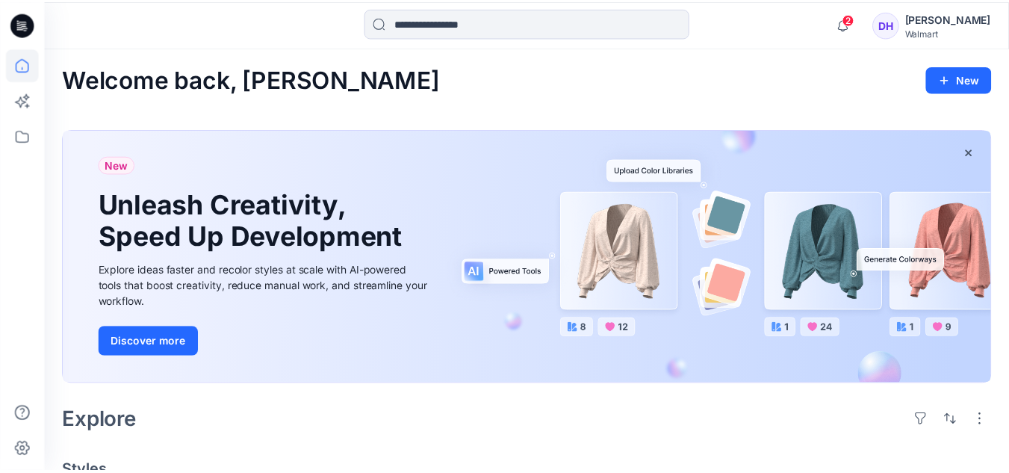
scroll to position [692, 0]
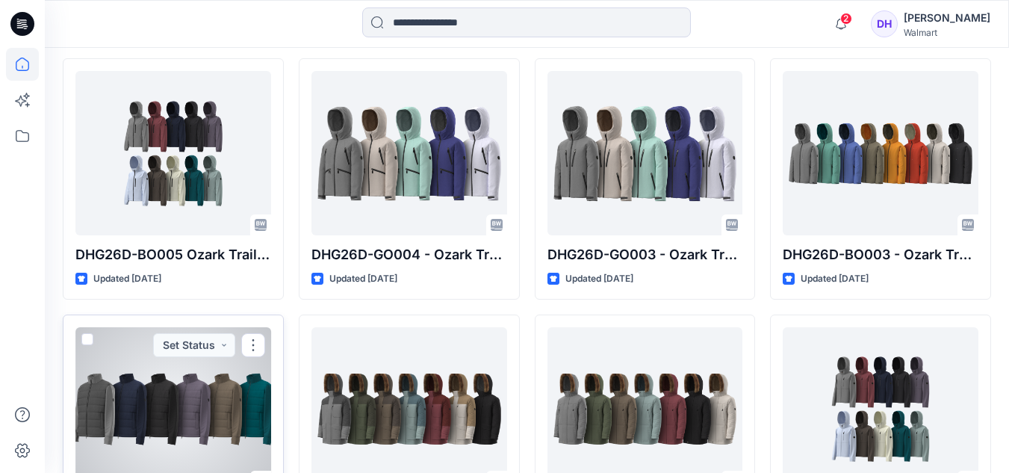
click at [204, 391] on div at bounding box center [173, 409] width 196 height 164
